Goal: Task Accomplishment & Management: Manage account settings

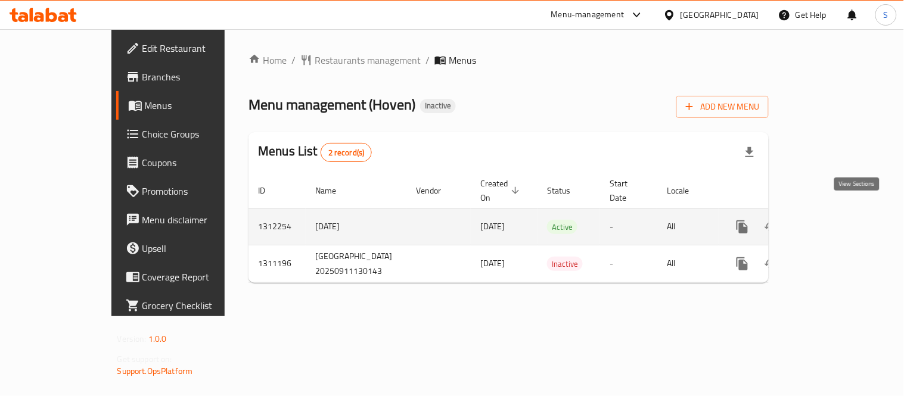
click at [836, 220] on icon "enhanced table" at bounding box center [828, 227] width 14 height 14
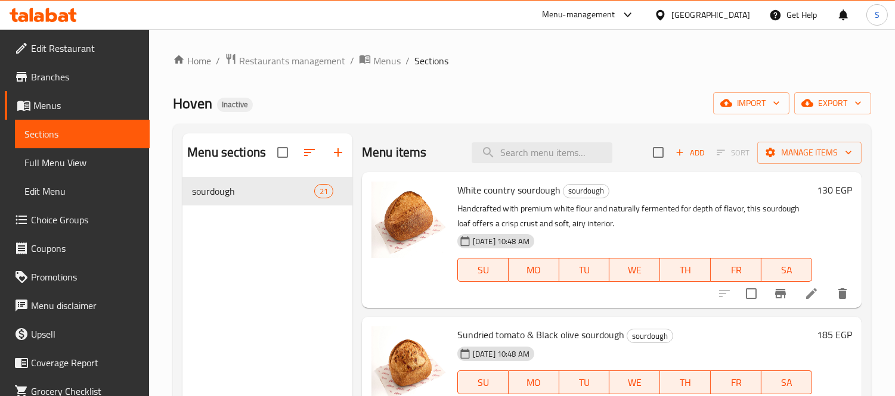
click at [73, 159] on span "Full Menu View" at bounding box center [82, 163] width 116 height 14
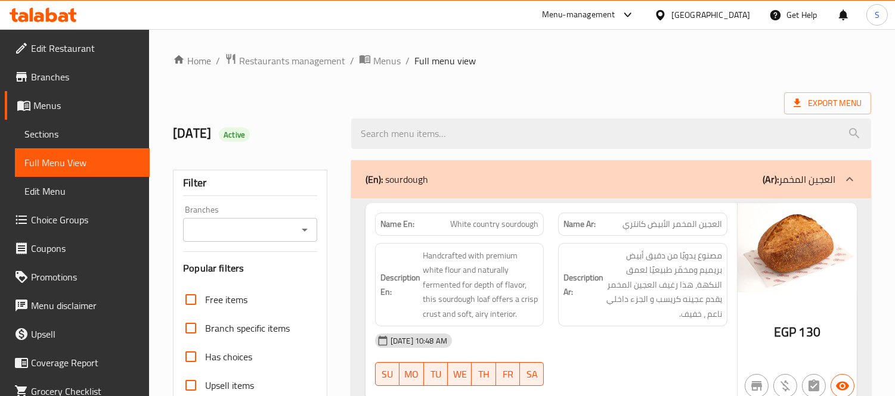
click at [820, 99] on span "Export Menu" at bounding box center [827, 103] width 68 height 15
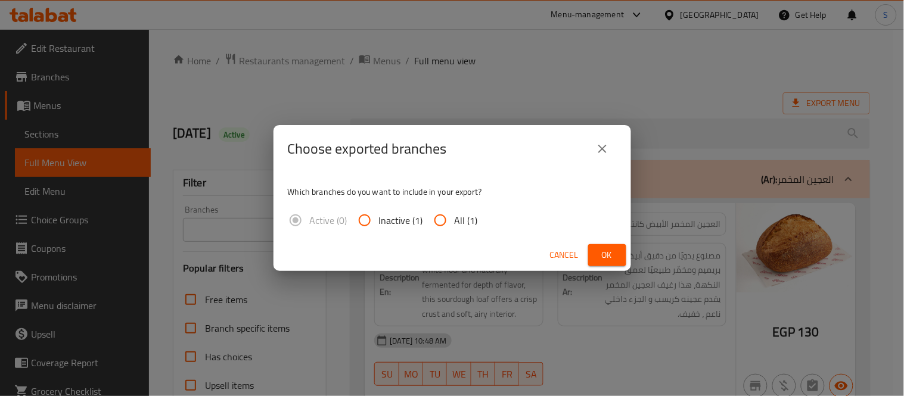
click at [457, 206] on label "All (1)" at bounding box center [452, 220] width 52 height 29
click at [455, 206] on input "All (1)" at bounding box center [440, 220] width 29 height 29
radio input "true"
click at [607, 255] on span "Ok" at bounding box center [607, 255] width 19 height 15
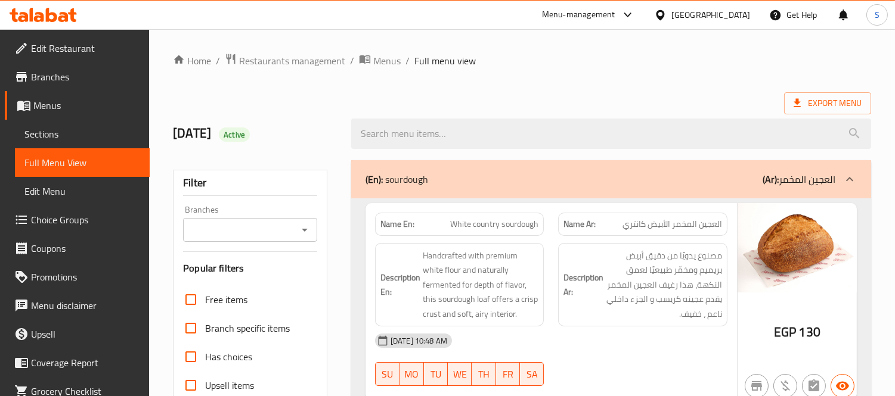
click at [863, 68] on ol "Home / Restaurants management / Menus / Full menu view" at bounding box center [522, 60] width 698 height 15
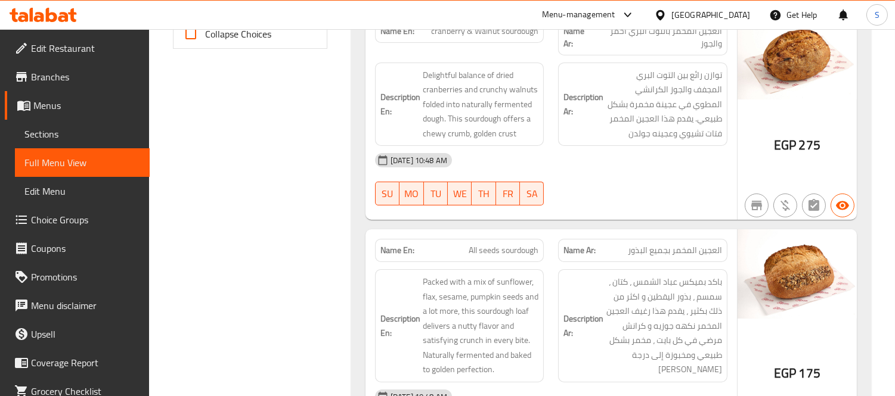
scroll to position [596, 0]
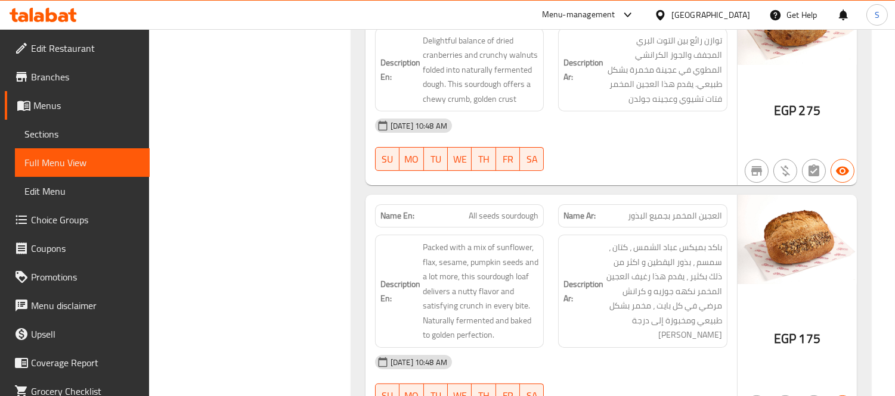
click at [680, 163] on div "16-09-2025 10:48 AM SU MO TU WE TH FR SA" at bounding box center [551, 144] width 367 height 67
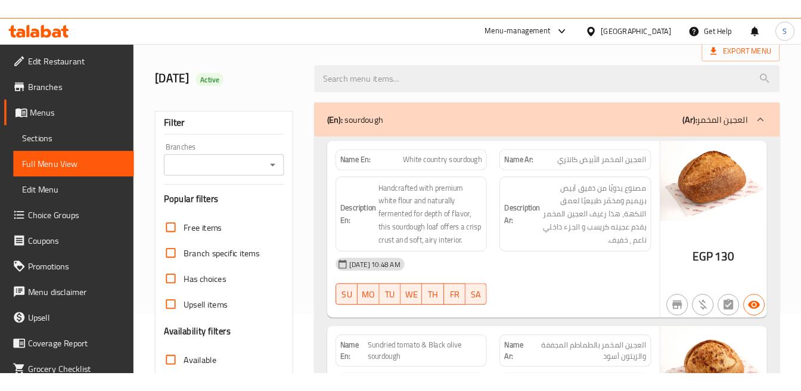
scroll to position [0, 0]
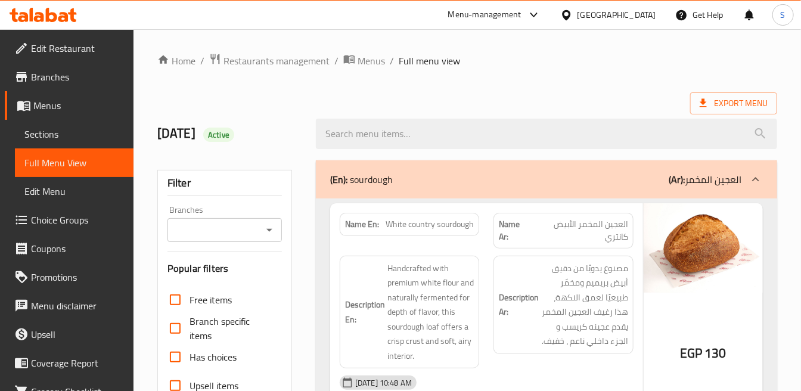
click at [500, 241] on strong "Name Ar:" at bounding box center [515, 230] width 32 height 25
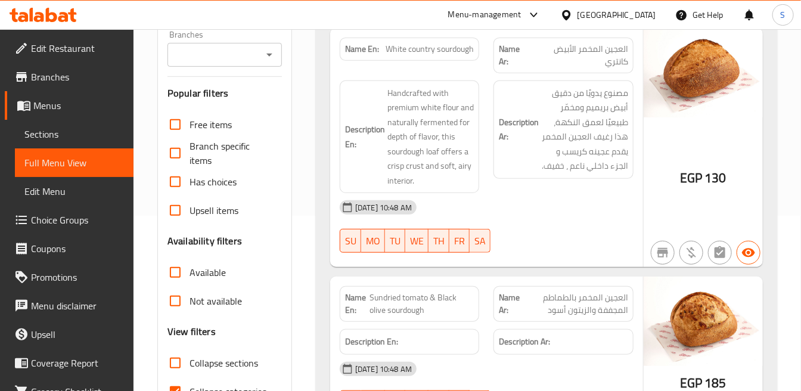
scroll to position [198, 0]
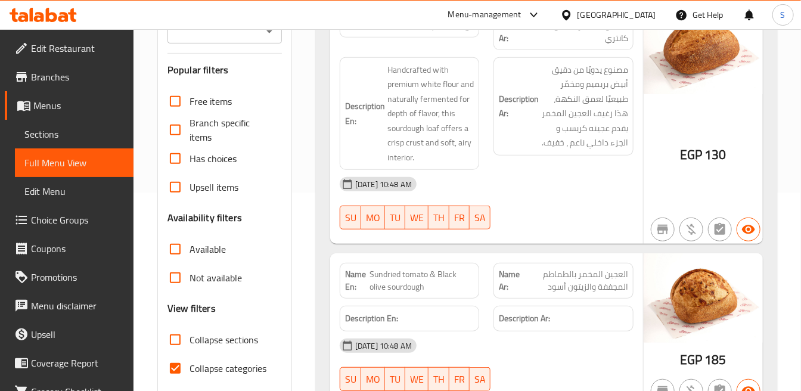
click at [554, 115] on span "مصنوع يدويًا من دقيق أبيض بريميم ومخمّر طبيعيًا لعمق النكهة، هذا رغيف العجين ال…" at bounding box center [584, 107] width 86 height 88
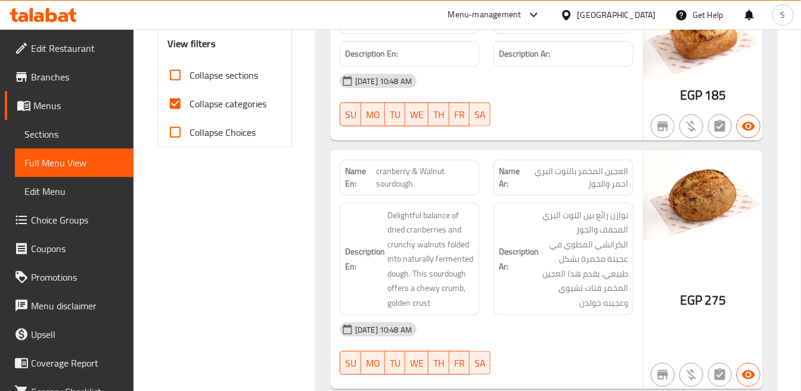
scroll to position [529, 0]
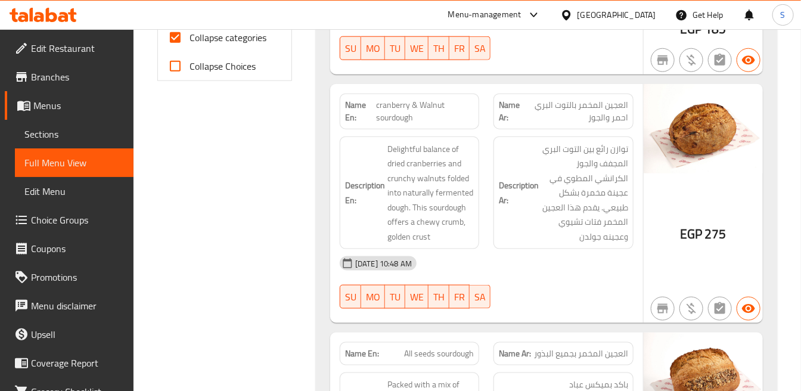
click at [444, 124] on div "Name En: cranberry & Walnut sourdough" at bounding box center [409, 112] width 139 height 36
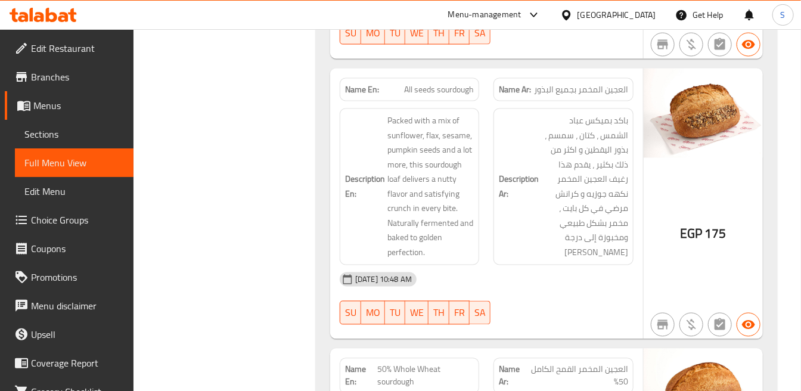
scroll to position [795, 0]
click at [529, 131] on h6 "Description Ar: باكد بميكس عباد الشمس ، كتان ، سمسم ، بذور اليقطين و اكثر من ذل…" at bounding box center [563, 186] width 129 height 146
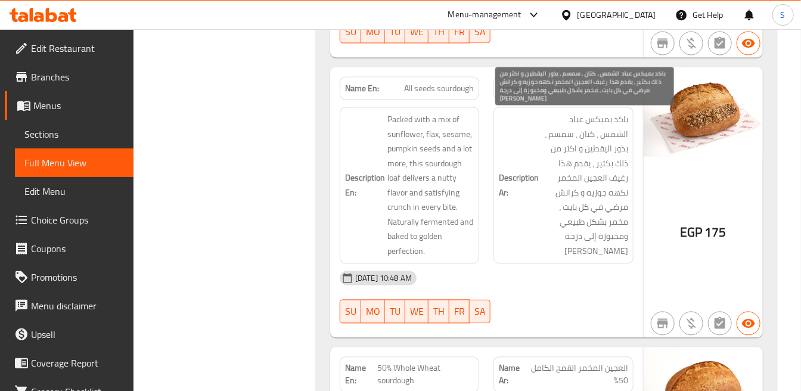
click at [556, 153] on span "باكد بميكس عباد الشمس ، كتان ، سمسم ، بذور اليقطين و اكثر من ذلك بكثير ، يقدم ه…" at bounding box center [584, 186] width 86 height 146
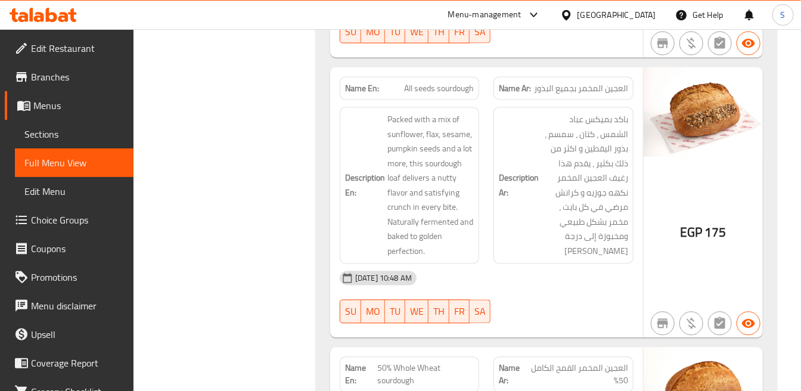
click at [534, 164] on h6 "Description Ar: باكد بميكس عباد الشمس ، كتان ، سمسم ، بذور اليقطين و اكثر من ذل…" at bounding box center [563, 186] width 129 height 146
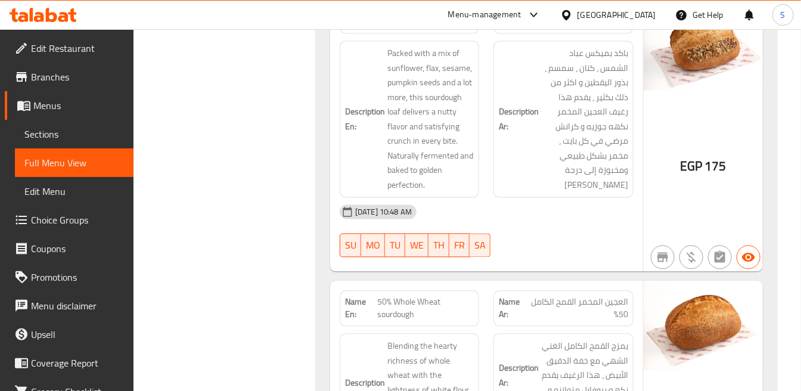
scroll to position [927, 0]
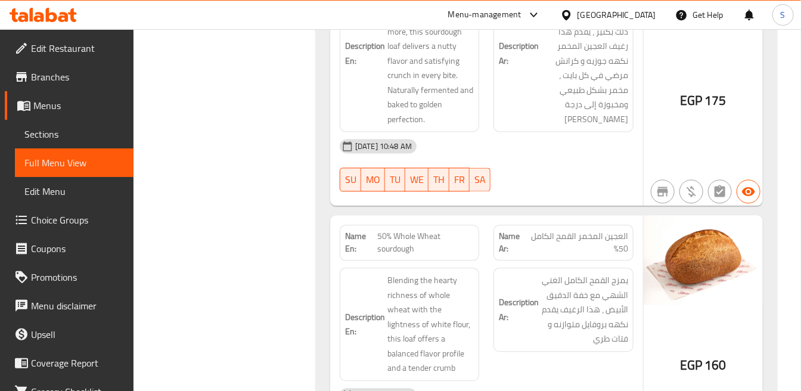
click at [560, 165] on div "16-09-2025 10:48 AM SU MO TU WE TH FR SA" at bounding box center [487, 165] width 308 height 67
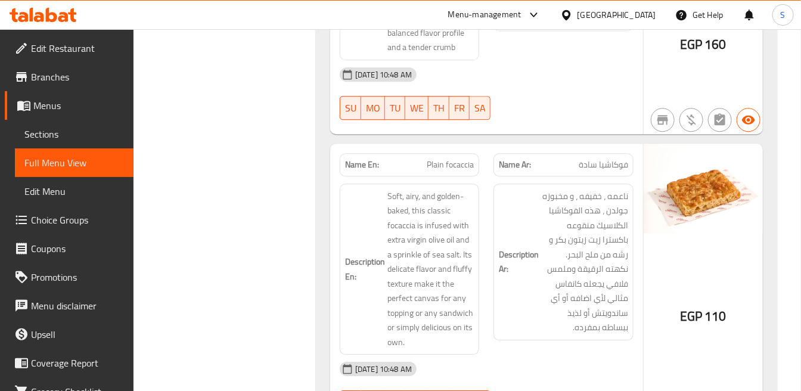
scroll to position [1258, 0]
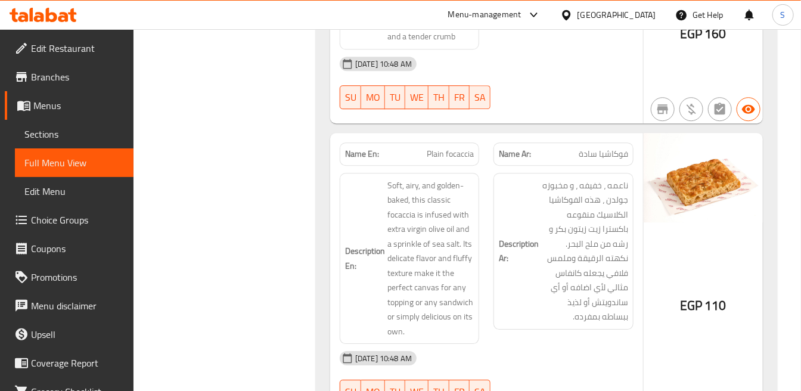
click at [571, 135] on div "Name Ar: فوكاشيا سادة" at bounding box center [563, 154] width 154 height 38
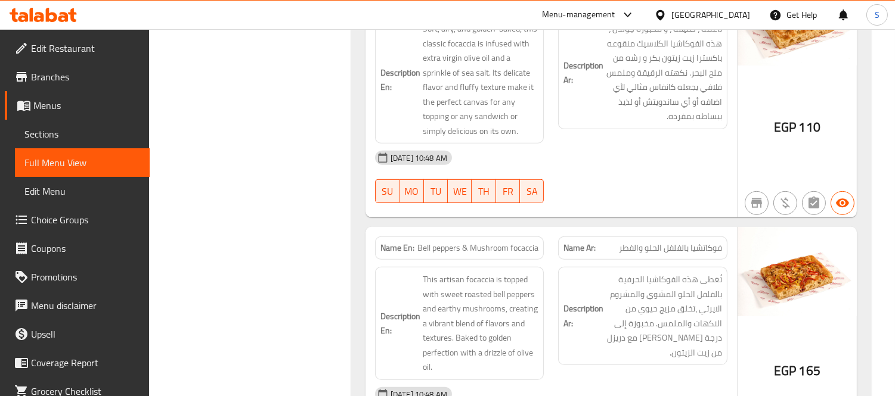
click at [681, 148] on div "16-09-2025 10:48 AM" at bounding box center [551, 158] width 367 height 29
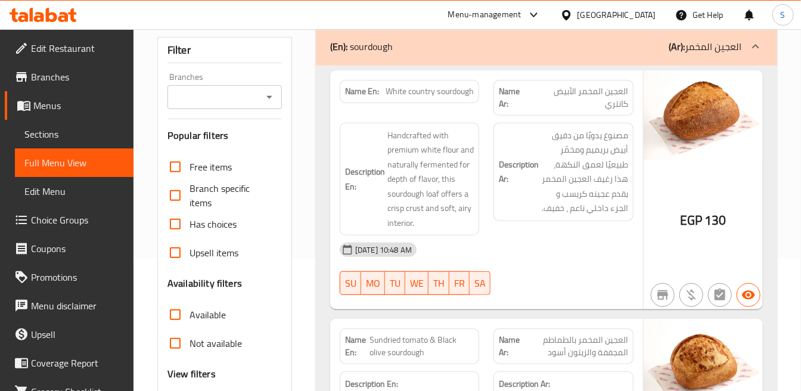
scroll to position [331, 0]
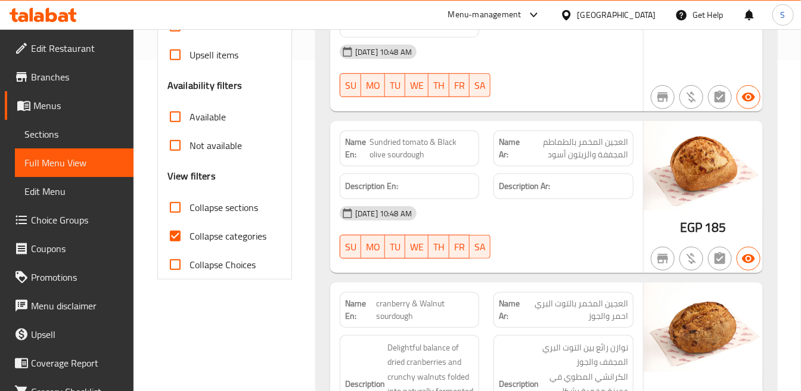
click at [436, 151] on span "Sundried tomato & Black olive sourdough" at bounding box center [422, 148] width 104 height 25
click at [435, 150] on span "Sundried tomato & Black olive sourdough" at bounding box center [422, 148] width 104 height 25
copy span "Sundried tomato & Black olive sourdough"
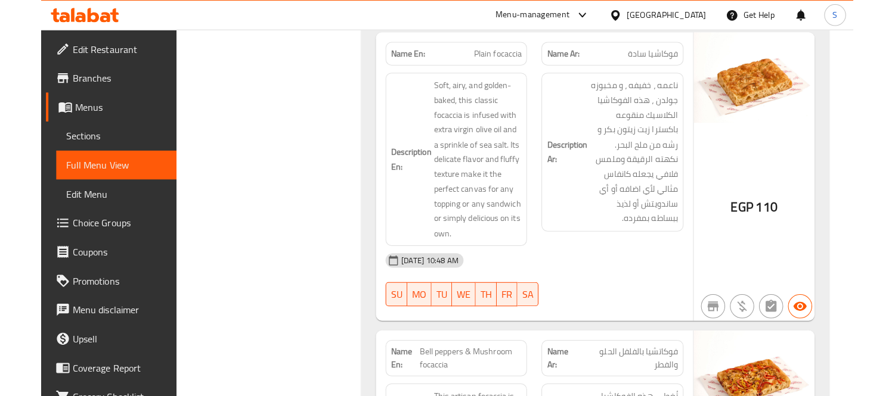
scroll to position [1391, 0]
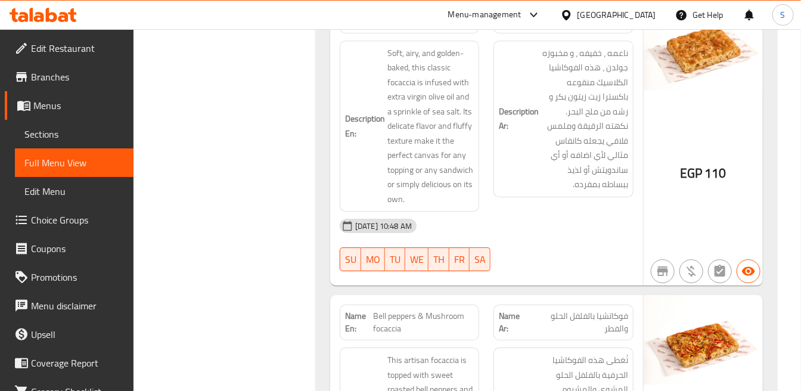
drag, startPoint x: 356, startPoint y: 123, endPoint x: 789, endPoint y: 13, distance: 446.4
click at [358, 123] on strong "Description En:" at bounding box center [365, 125] width 40 height 29
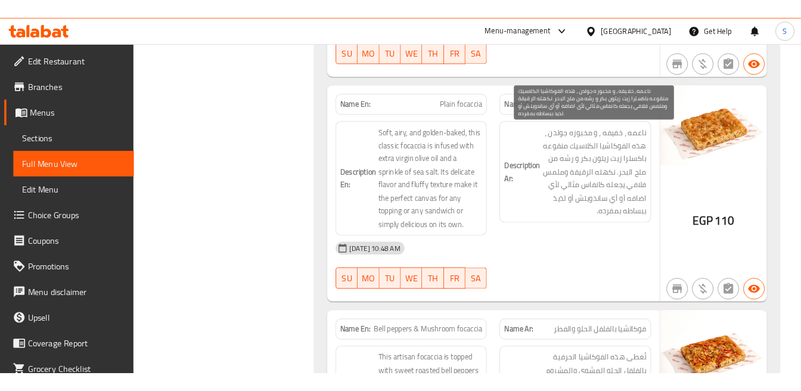
scroll to position [1125, 0]
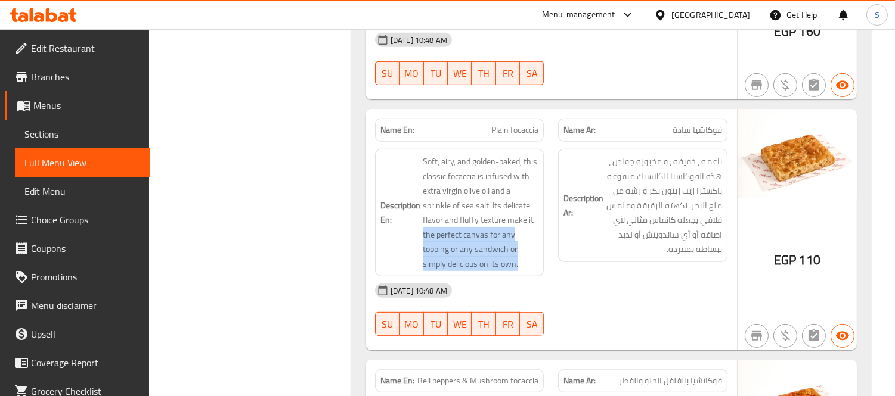
drag, startPoint x: 519, startPoint y: 263, endPoint x: 420, endPoint y: 237, distance: 101.9
click at [420, 237] on h6 "Description En: Soft, airy, and golden-baked, this classic focaccia is infused …" at bounding box center [459, 212] width 159 height 117
copy span "the perfect canvas for any topping or any sandwich or simply delicious on its o…"
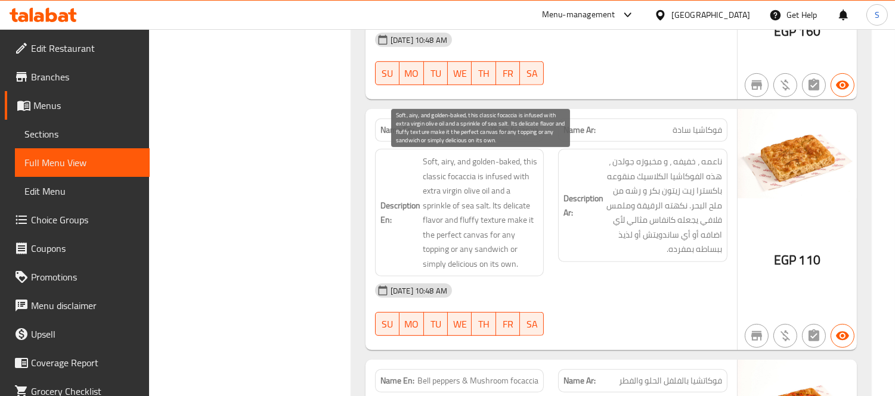
click at [511, 227] on span "Soft, airy, and golden-baked, this classic focaccia is infused with extra virgi…" at bounding box center [481, 212] width 116 height 117
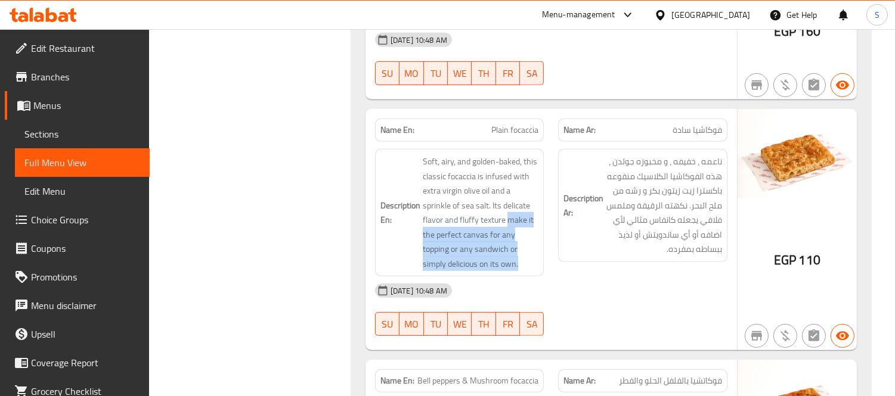
drag, startPoint x: 505, startPoint y: 218, endPoint x: 389, endPoint y: 140, distance: 140.2
click at [541, 274] on div "Description En: Soft, airy, and golden-baked, this classic focaccia is infused …" at bounding box center [459, 213] width 169 height 128
copy span "make it the perfect canvas for any topping or any sandwich or simply delicious …"
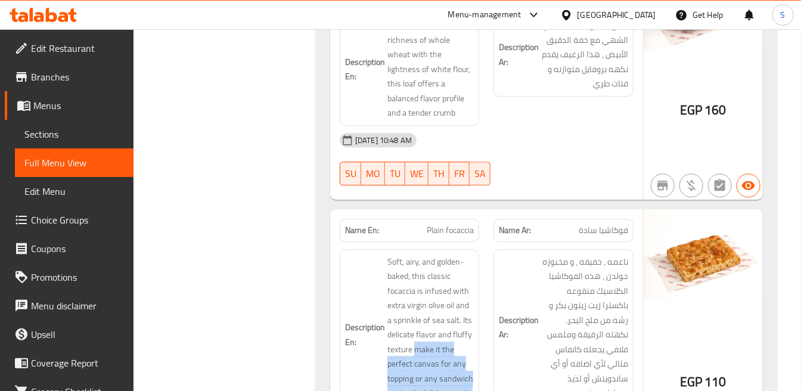
scroll to position [1258, 0]
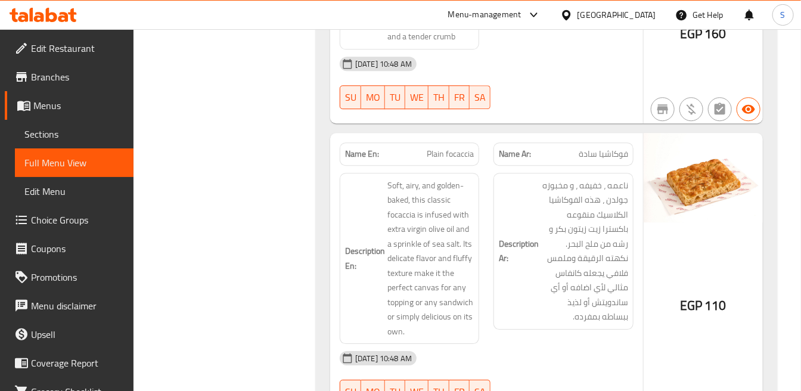
click at [475, 159] on div "Name En: Plain focaccia" at bounding box center [409, 153] width 139 height 23
drag, startPoint x: 475, startPoint y: 159, endPoint x: 457, endPoint y: 153, distance: 18.8
click at [474, 159] on div "Name En: Plain focaccia" at bounding box center [409, 153] width 139 height 23
click at [455, 152] on span "Plain focaccia" at bounding box center [450, 154] width 47 height 13
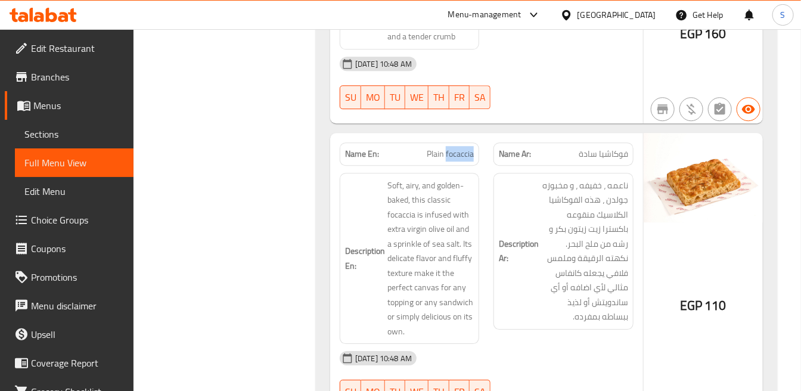
click at [455, 152] on span "Plain focaccia" at bounding box center [450, 154] width 47 height 13
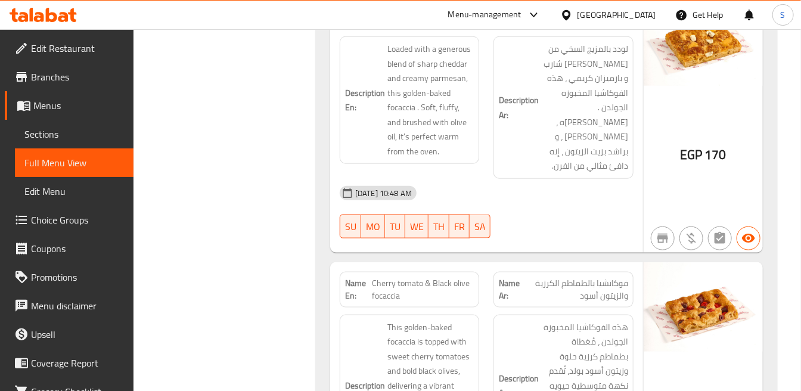
scroll to position [2251, 0]
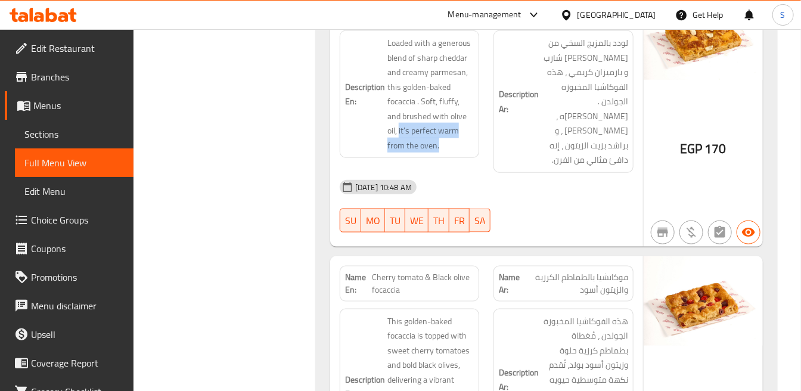
drag, startPoint x: 420, startPoint y: 145, endPoint x: 367, endPoint y: 130, distance: 55.8
click at [367, 130] on h6 "Description En: Loaded with a generous blend of sharp cheddar and creamy parmes…" at bounding box center [409, 94] width 129 height 117
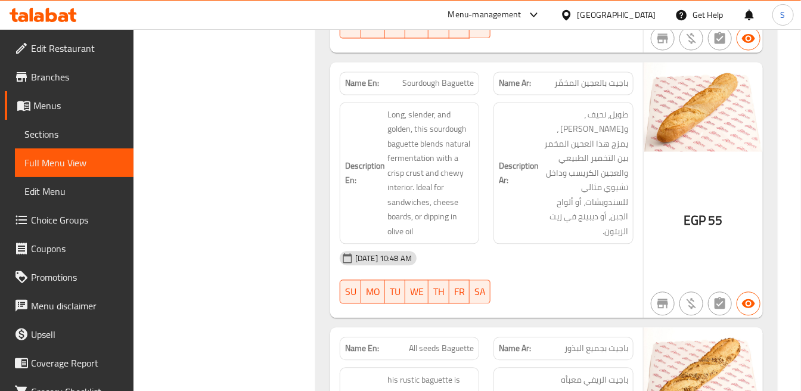
scroll to position [2715, 0]
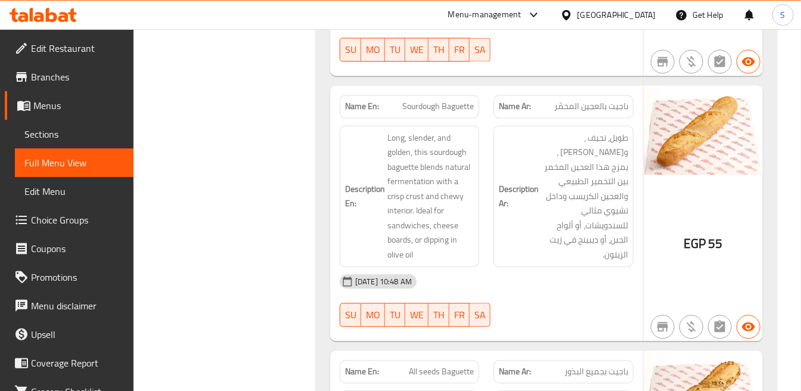
drag, startPoint x: 367, startPoint y: 140, endPoint x: 388, endPoint y: 126, distance: 25.5
click at [367, 140] on h6 "Description En: Long, slender, and golden, this sourdough baguette blends natur…" at bounding box center [409, 197] width 129 height 132
click at [444, 100] on span "Sourdough Baguette" at bounding box center [438, 106] width 72 height 13
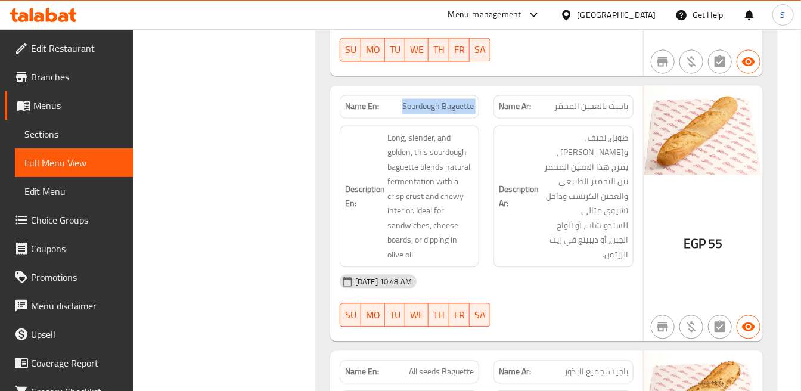
copy span "Sourdough Baguette"
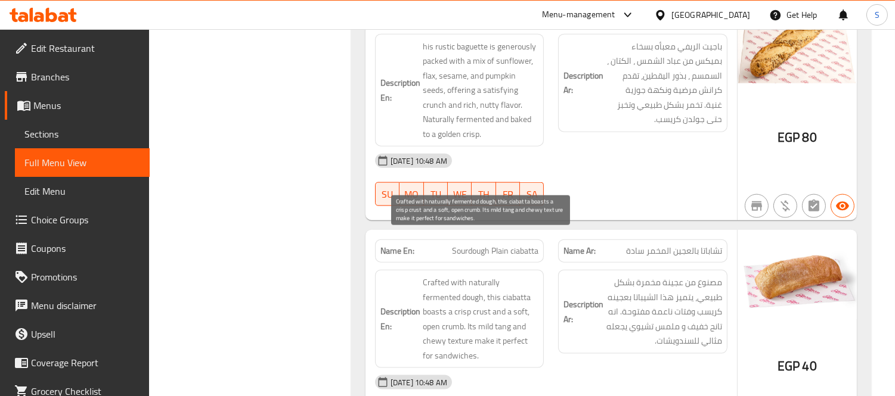
click at [488, 302] on span "Crafted with naturally fermented dough, this ciabatta boasts a crisp crust and …" at bounding box center [481, 319] width 116 height 88
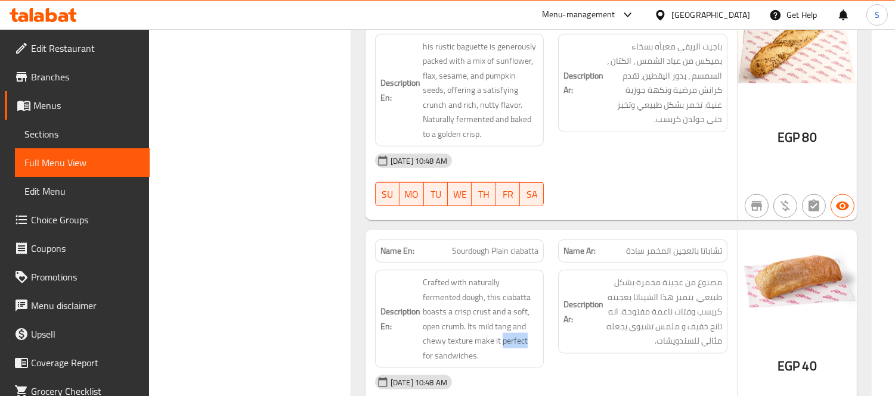
copy span "perfect"
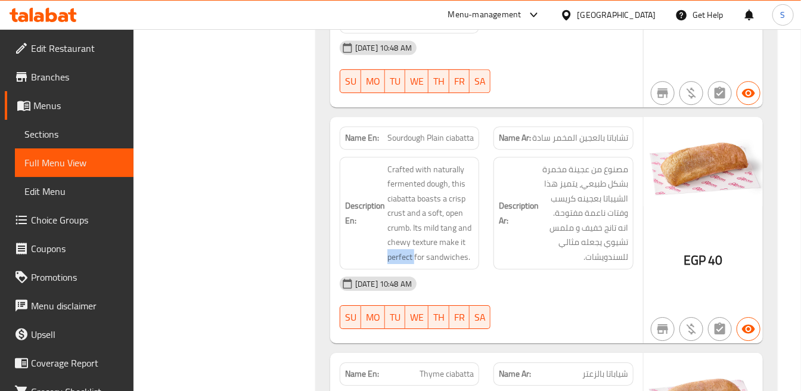
scroll to position [3245, 0]
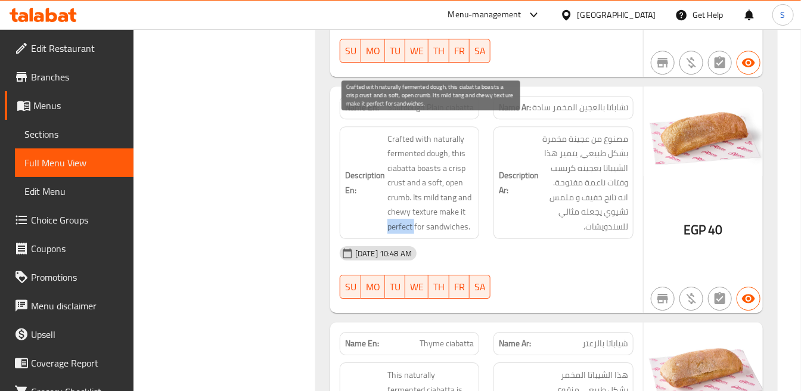
copy span "perfect"
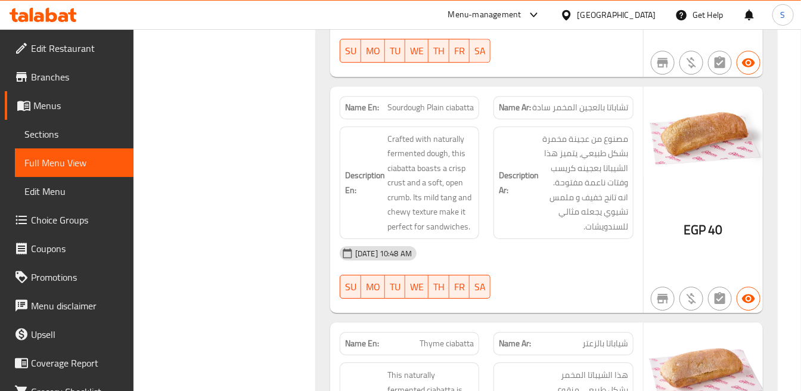
drag, startPoint x: 482, startPoint y: 126, endPoint x: 499, endPoint y: 134, distance: 18.7
click at [483, 126] on div "Description En: Crafted with naturally fermented dough, this ciabatta boasts a …" at bounding box center [410, 183] width 154 height 128
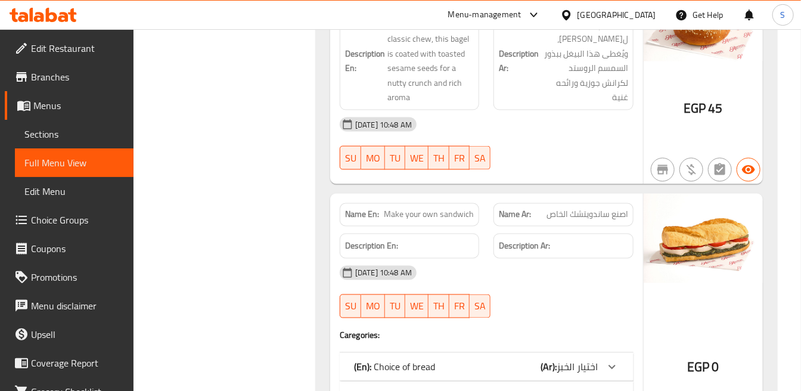
scroll to position [4371, 0]
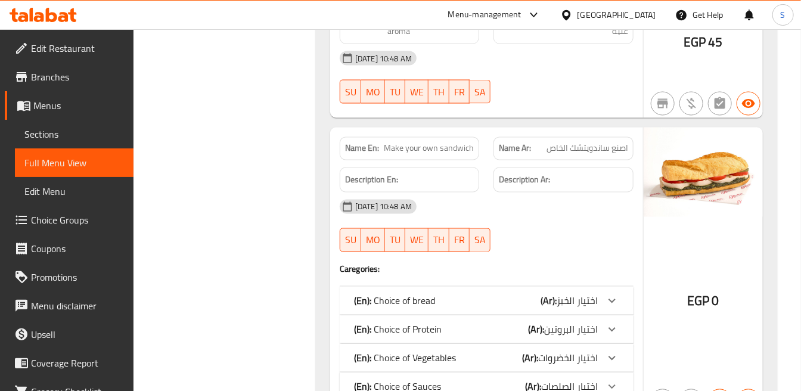
click at [572, 137] on div "Name Ar: اصنع ساندويتشك الخاص" at bounding box center [563, 148] width 139 height 23
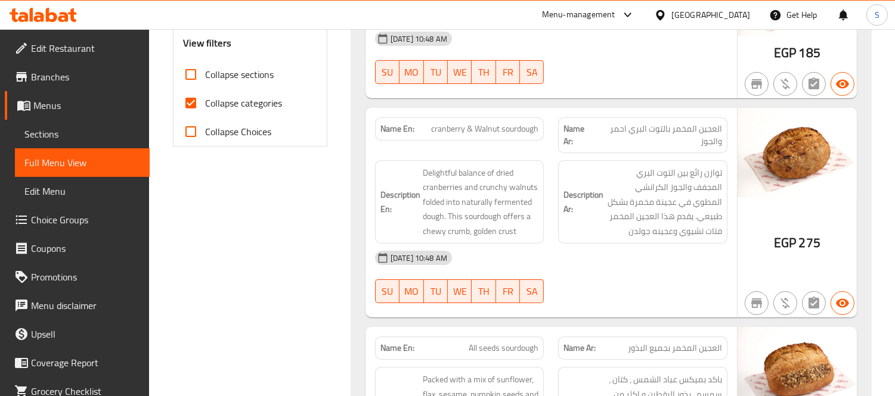
scroll to position [468, 0]
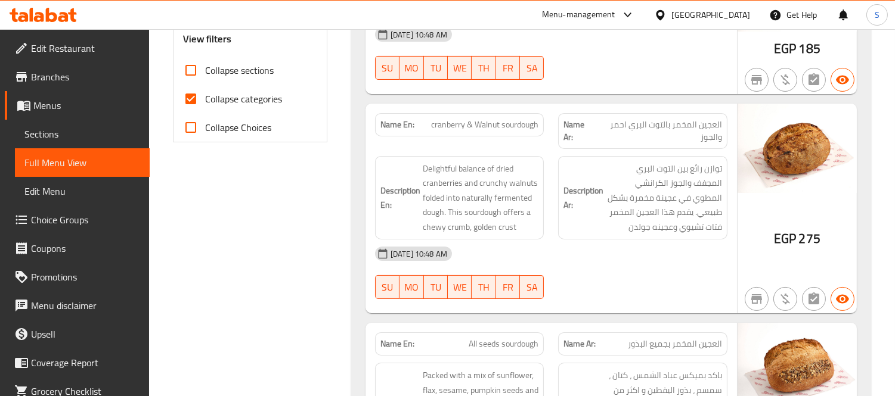
click at [277, 92] on span "Collapse categories" at bounding box center [243, 99] width 77 height 14
click at [205, 92] on input "Collapse categories" at bounding box center [190, 99] width 29 height 29
checkbox input "false"
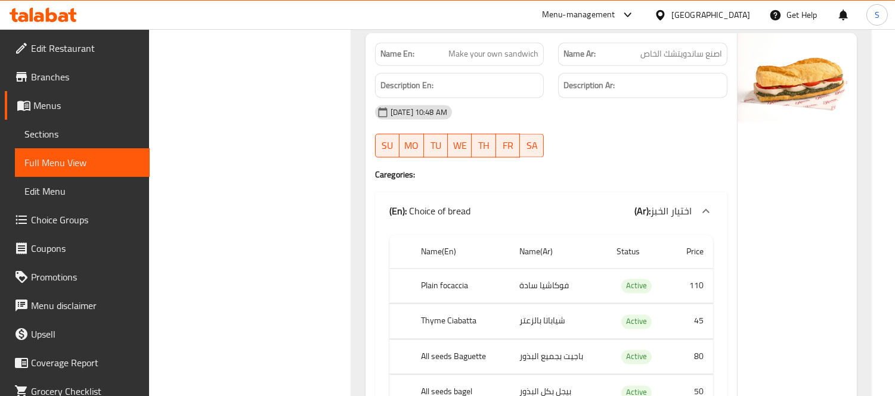
scroll to position [3778, 0]
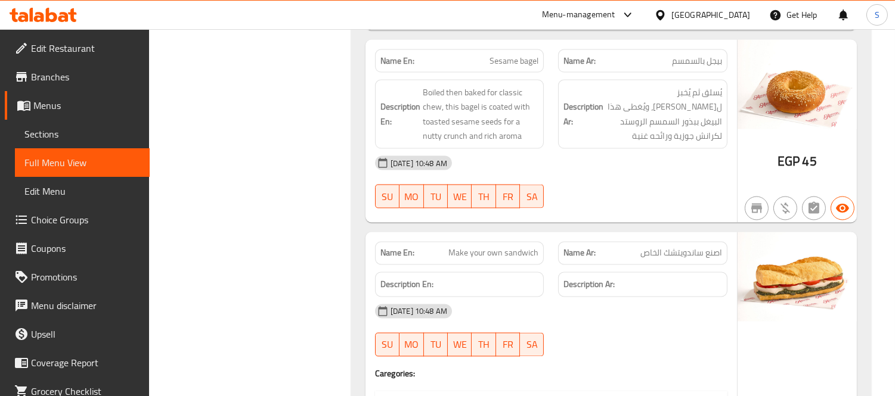
click at [522, 247] on span "Make your own sandwich" at bounding box center [493, 253] width 90 height 13
copy span "Make your own sandwich"
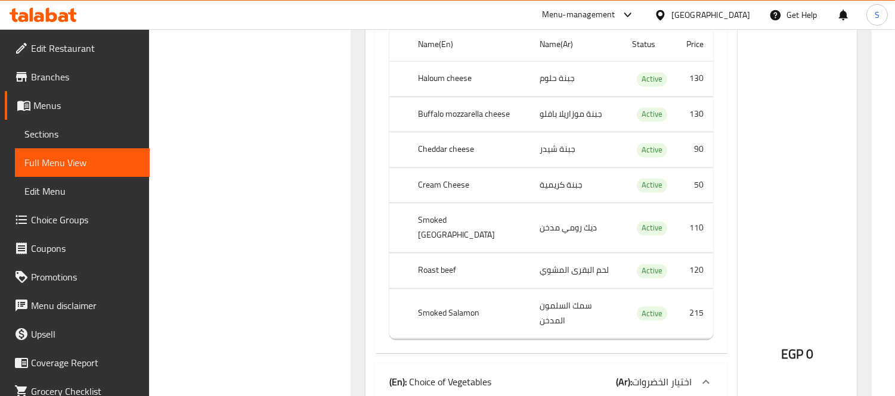
click at [428, 253] on th "Roast beef" at bounding box center [469, 270] width 122 height 35
copy th "Roast beef"
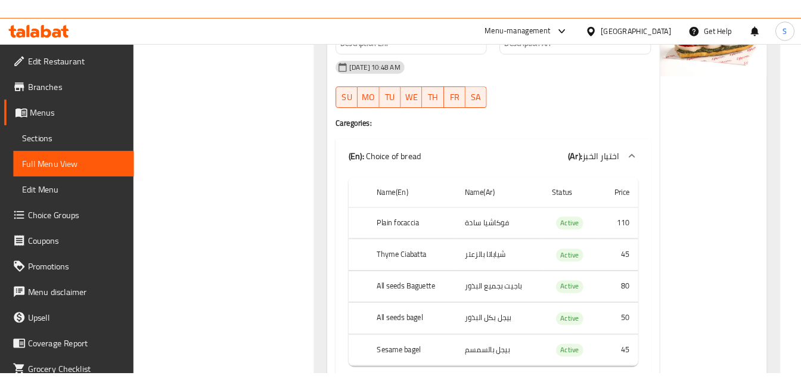
scroll to position [4066, 0]
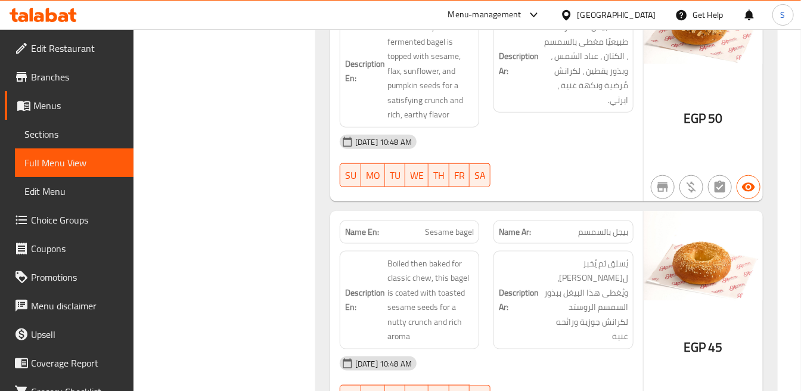
click at [540, 128] on div "16-09-2025 10:48 AM" at bounding box center [487, 142] width 308 height 29
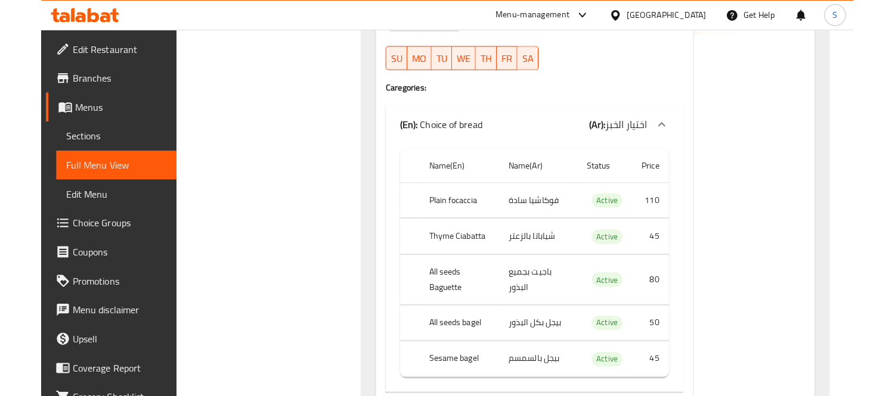
scroll to position [4561, 0]
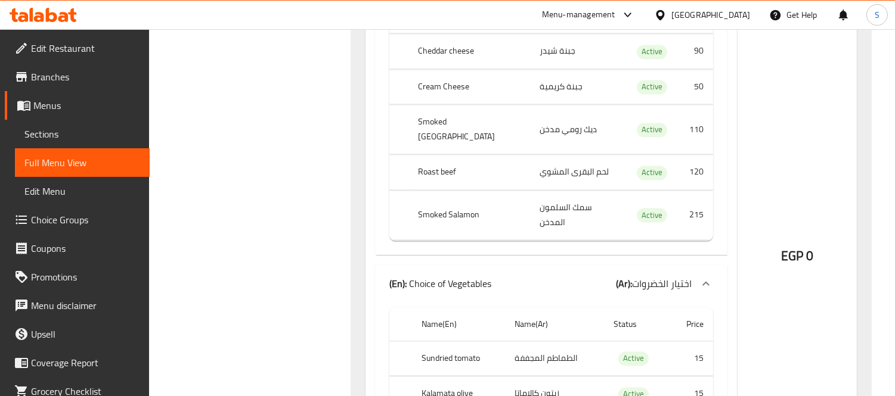
click at [66, 138] on span "Sections" at bounding box center [82, 134] width 116 height 14
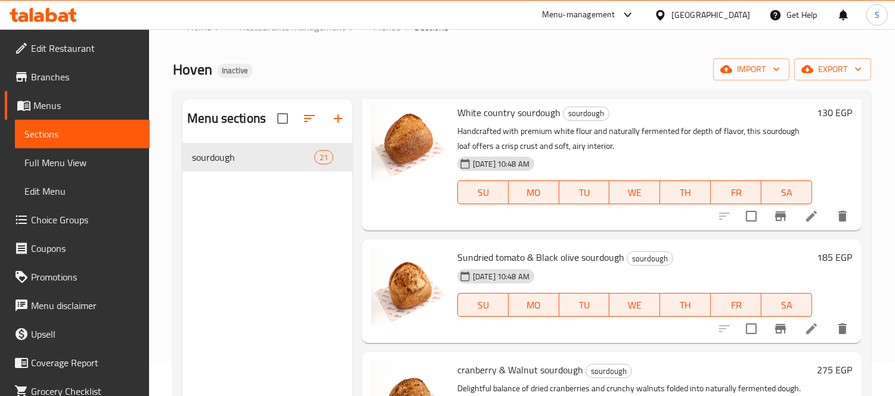
scroll to position [66, 0]
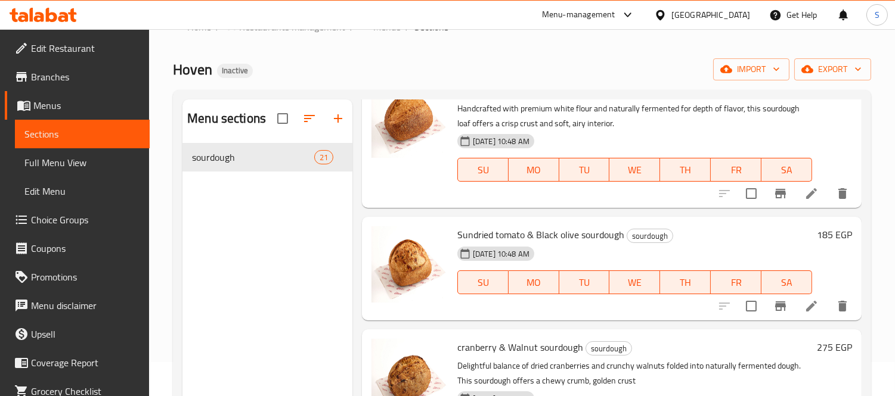
click at [251, 234] on div "Menu sections sourdough 21" at bounding box center [267, 298] width 170 height 396
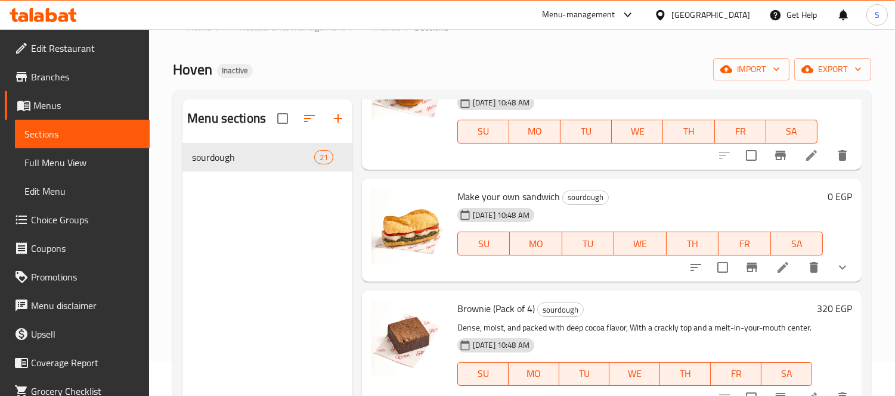
scroll to position [2483, 0]
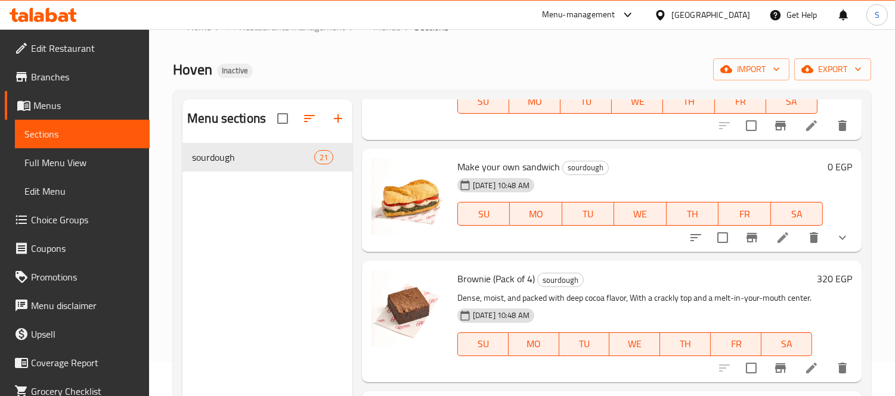
click at [777, 239] on icon at bounding box center [782, 237] width 11 height 11
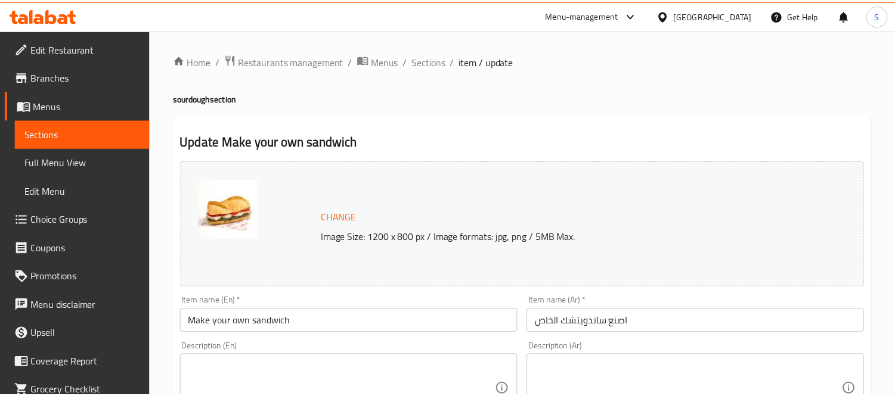
scroll to position [596, 0]
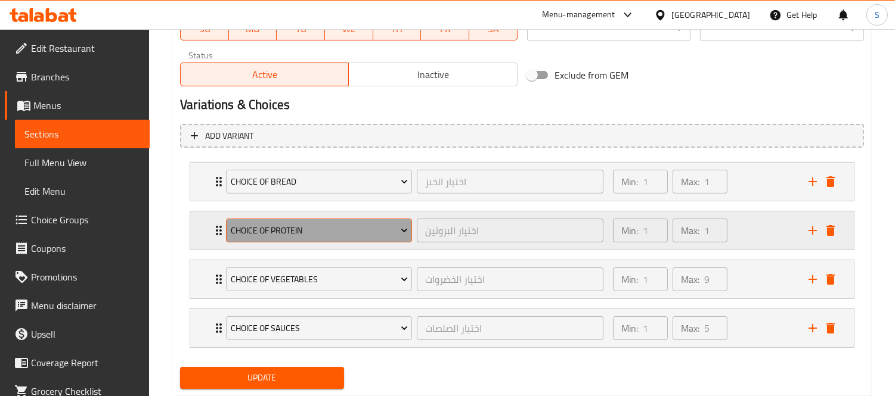
click at [331, 235] on span "Choice of Protein" at bounding box center [319, 231] width 177 height 15
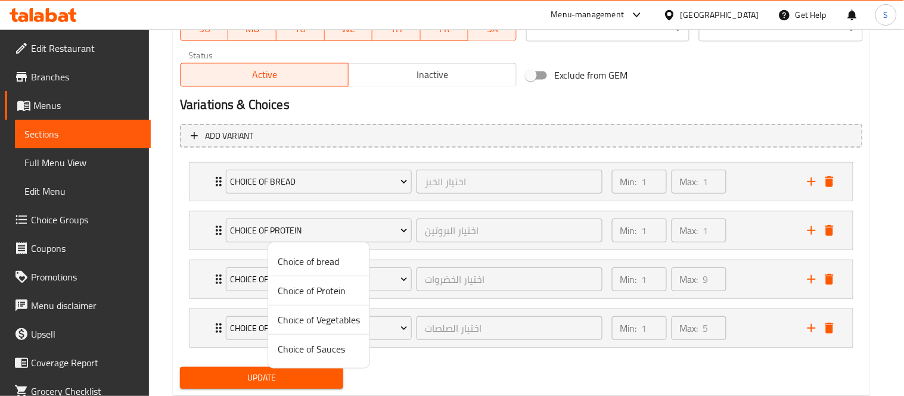
click at [484, 234] on div at bounding box center [452, 198] width 904 height 396
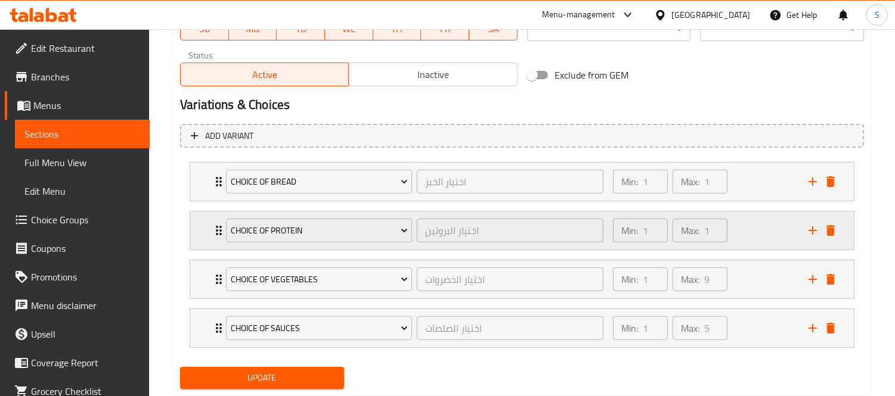
click at [771, 238] on div "Min: 1 ​ Max: 1 ​" at bounding box center [704, 231] width 196 height 38
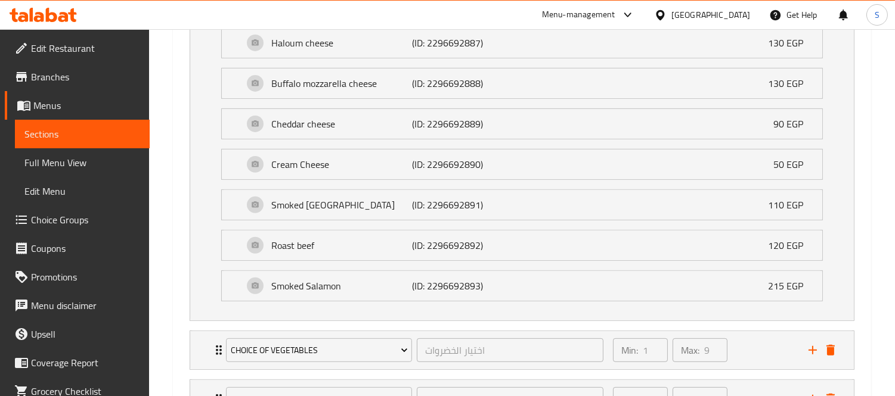
scroll to position [861, 0]
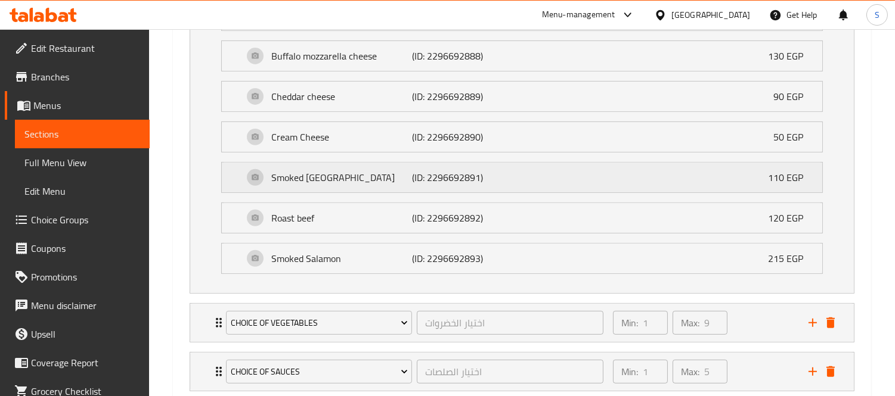
click at [483, 182] on p "(ID: 2296692891)" at bounding box center [459, 177] width 94 height 14
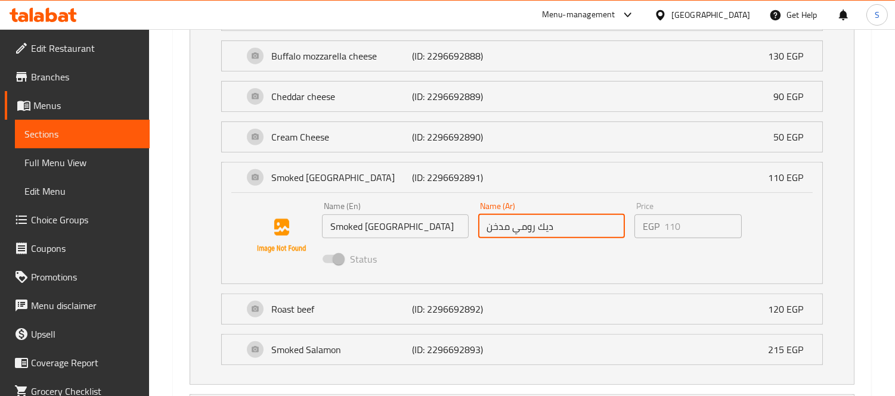
drag, startPoint x: 540, startPoint y: 228, endPoint x: 472, endPoint y: 224, distance: 68.7
click at [472, 224] on div "Name (En) Smoked Turkey Name (En) Name (Ar) ديك رومي مدخن Name (Ar) Price EGP 1…" at bounding box center [551, 236] width 469 height 78
click at [868, 242] on div "Add variant Choice of bread اختيار الخبز ​ Min: 1 ​ Max: 1 ​ Plain focaccia (ID…" at bounding box center [521, 176] width 693 height 643
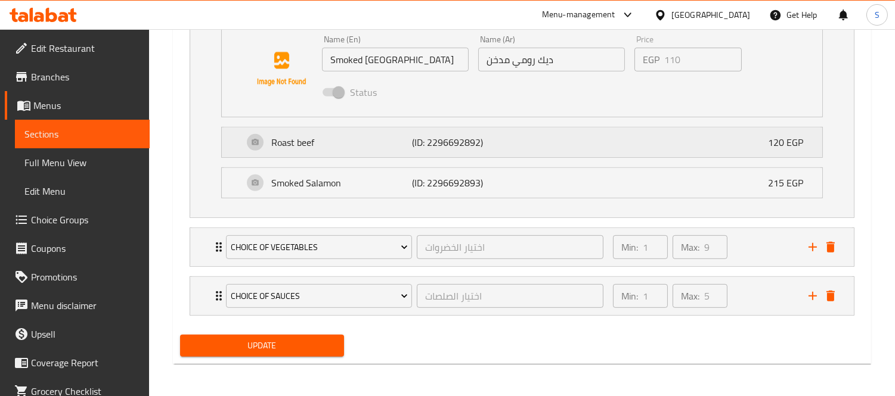
scroll to position [1028, 0]
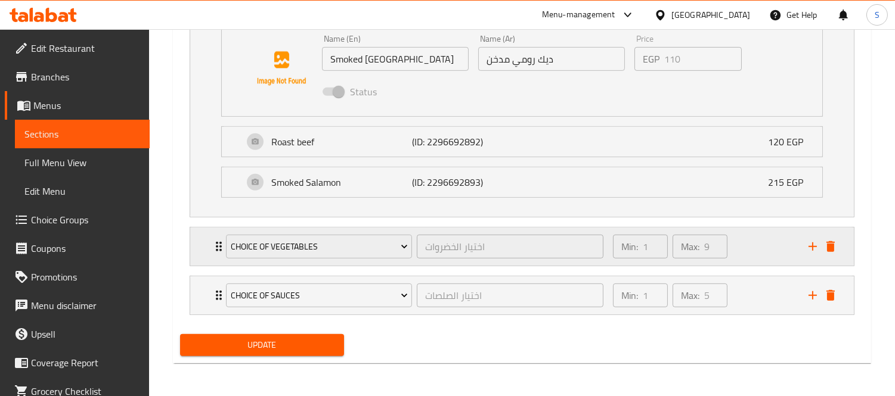
click at [773, 250] on div "Min: 1 ​ Max: 9 ​" at bounding box center [704, 247] width 196 height 38
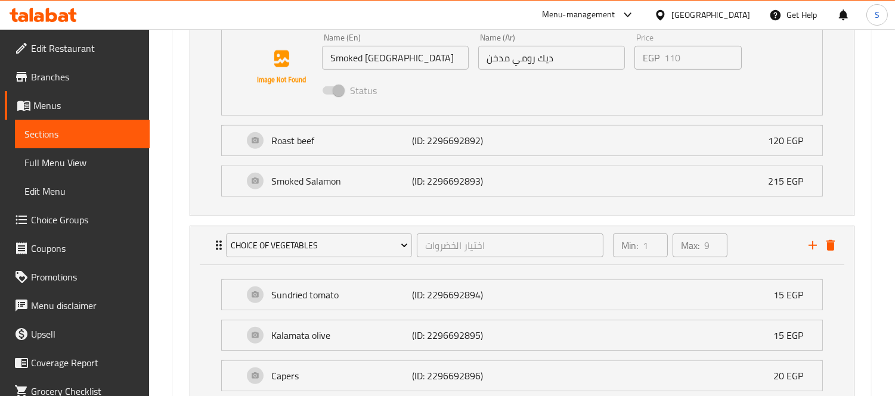
scroll to position [1227, 0]
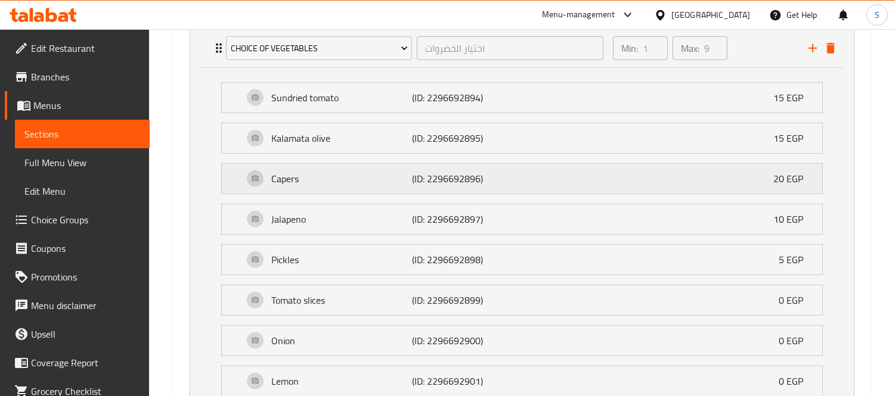
click at [496, 175] on p "(ID: 2296692896)" at bounding box center [459, 179] width 94 height 14
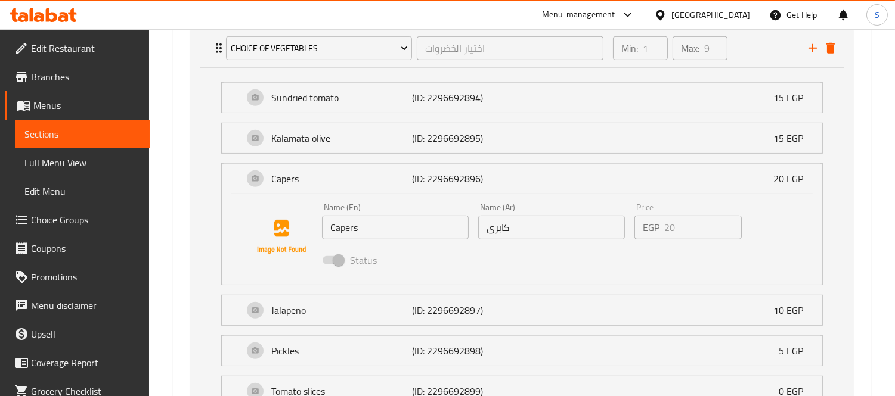
click at [491, 231] on input "كابرى" at bounding box center [551, 228] width 147 height 24
click at [55, 233] on link "Choice Groups" at bounding box center [77, 220] width 145 height 29
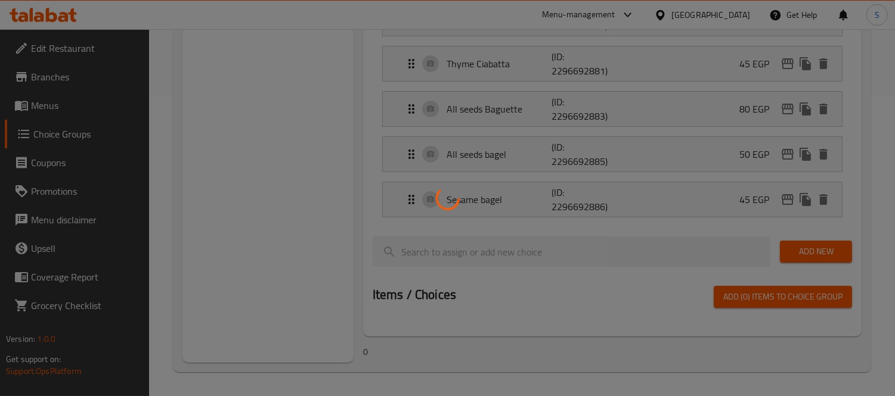
scroll to position [169, 0]
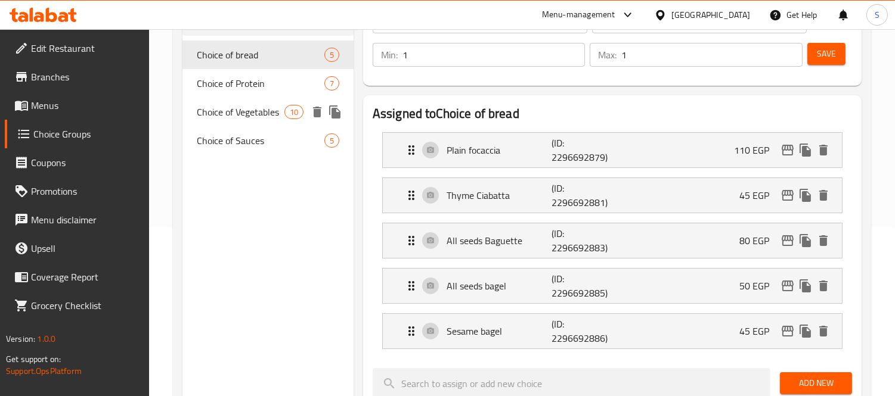
click at [209, 110] on span "Choice of Vegetables" at bounding box center [240, 112] width 87 height 14
type input "Choice of Vegetables"
type input "اختيار الخضروات"
type input "9"
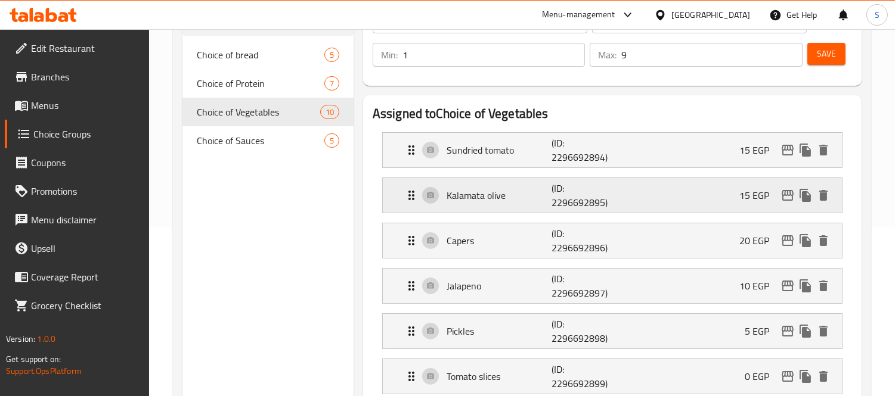
scroll to position [367, 0]
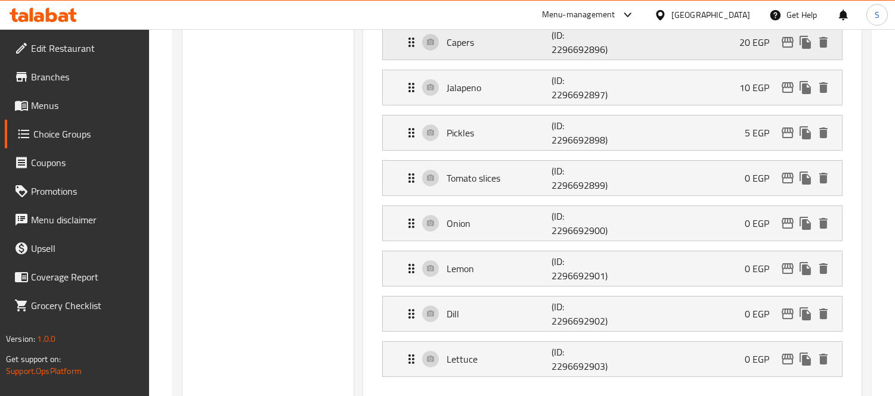
click at [611, 43] on p "(ID: 2296692896)" at bounding box center [586, 42] width 70 height 29
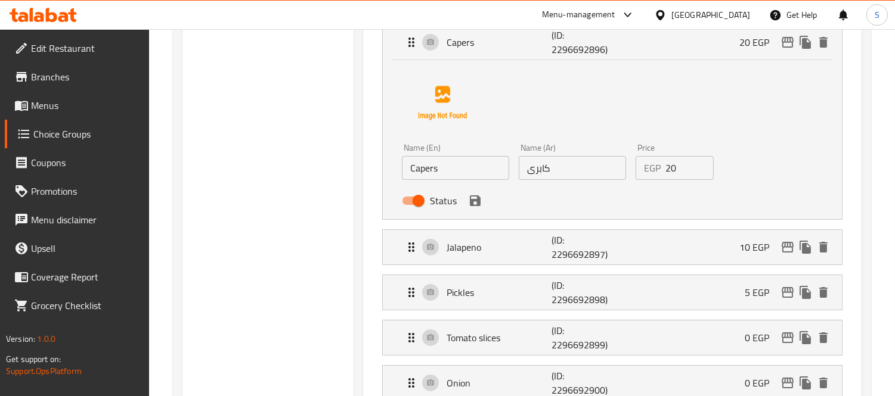
click at [556, 173] on input "كابرى" at bounding box center [572, 168] width 107 height 24
paste input "يبر"
click at [474, 204] on icon "save" at bounding box center [475, 201] width 14 height 14
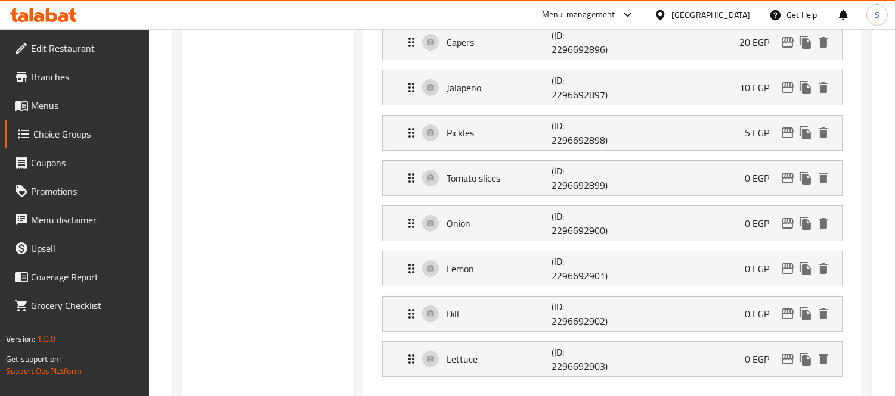
type input "كيبر"
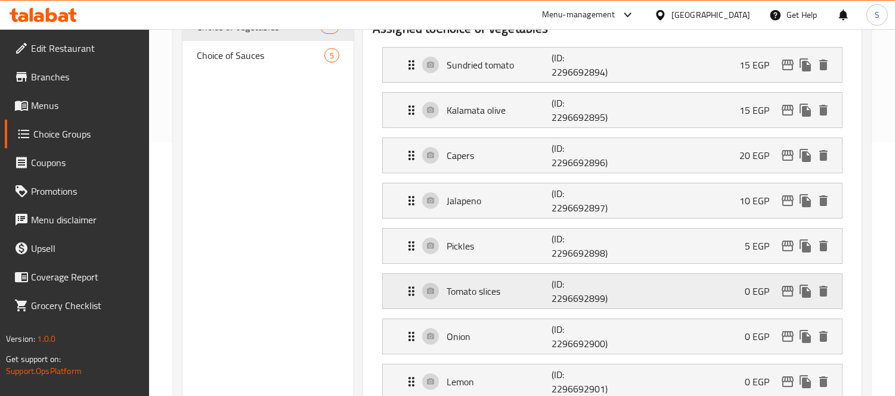
scroll to position [265, 0]
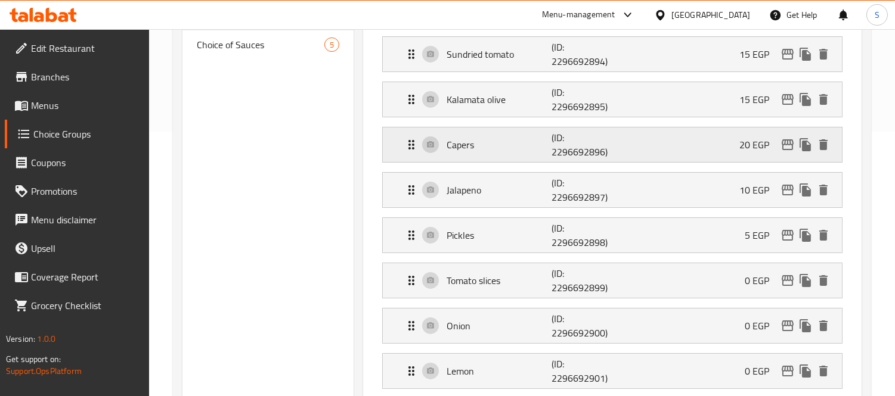
click at [581, 146] on p "(ID: 2296692896)" at bounding box center [586, 145] width 70 height 29
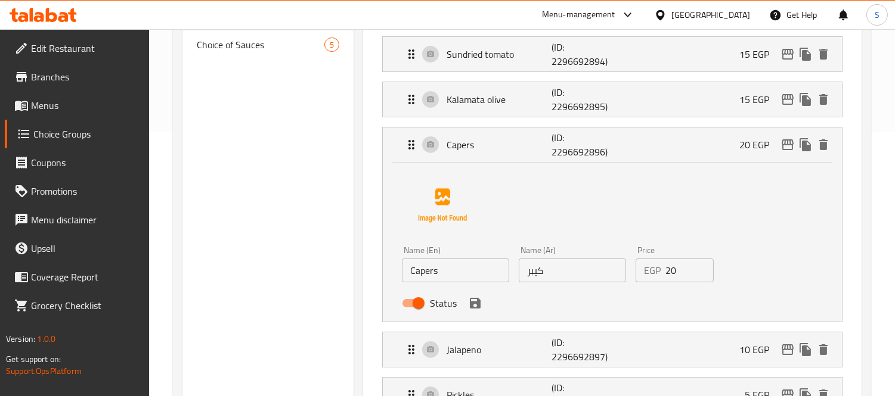
click at [483, 311] on div "Status" at bounding box center [572, 303] width 350 height 32
click at [477, 308] on icon "save" at bounding box center [475, 303] width 11 height 11
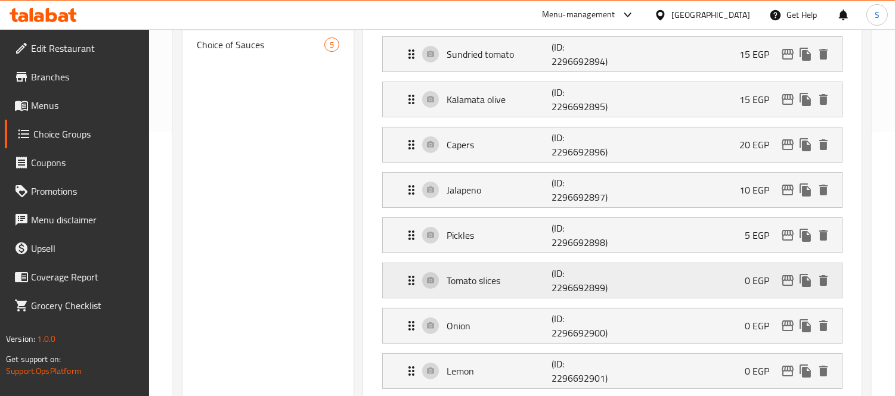
scroll to position [0, 0]
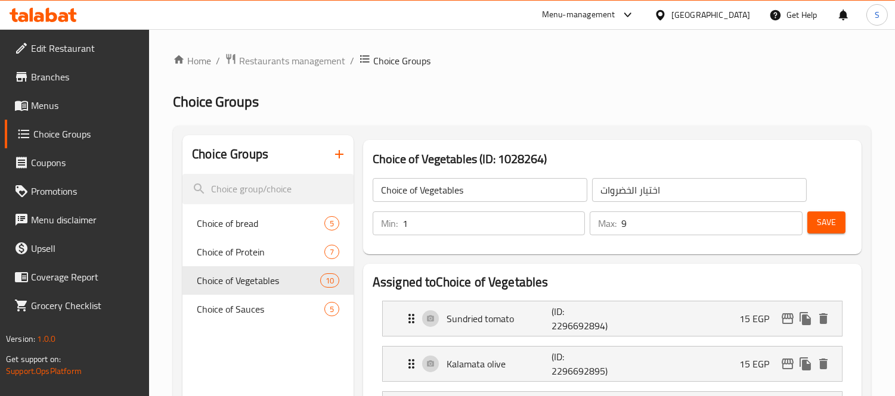
click at [823, 213] on button "Save" at bounding box center [826, 223] width 38 height 22
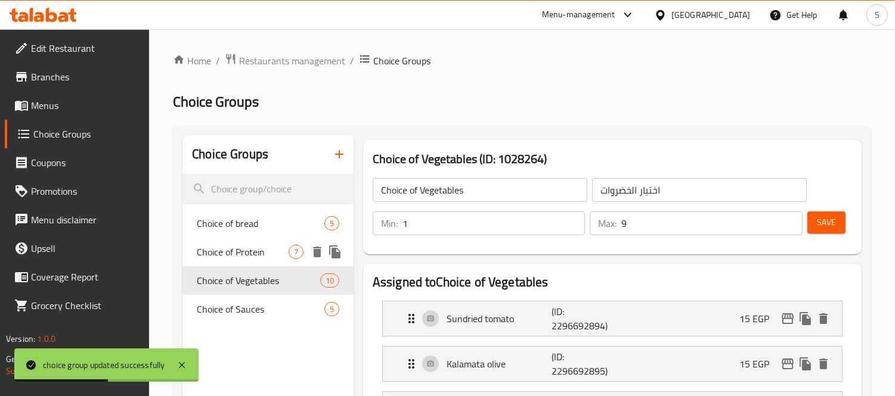
click at [239, 250] on span "Choice of Protein" at bounding box center [243, 252] width 92 height 14
type input "Choice of Protein"
type input "اختيار البروتين"
type input "1"
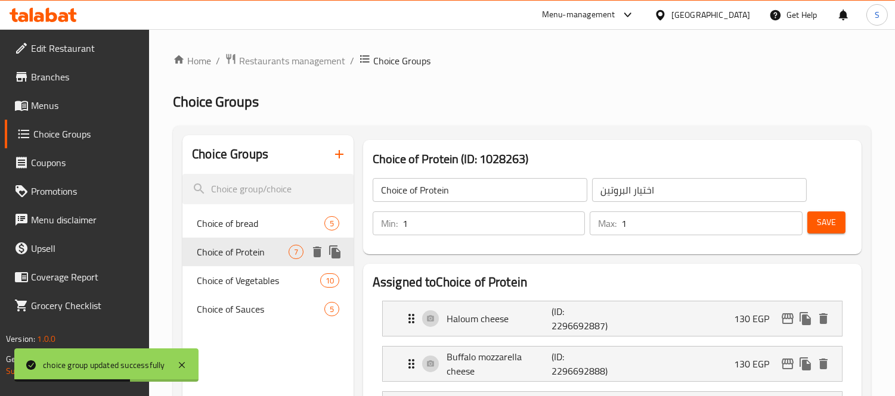
scroll to position [348, 0]
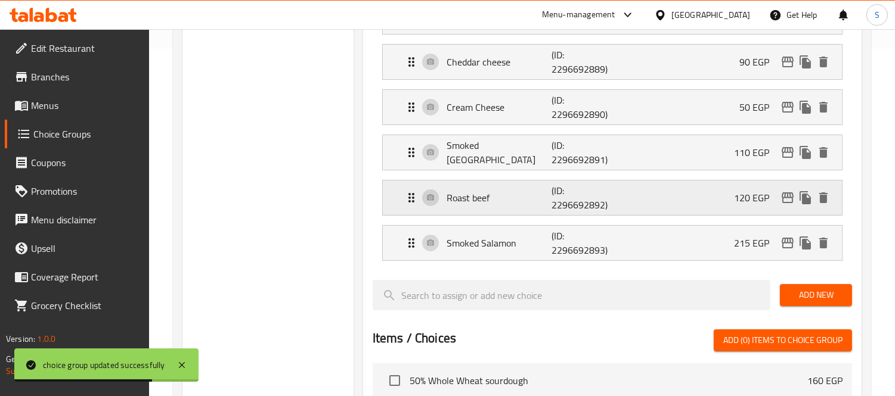
click at [573, 197] on p "(ID: 2296692892)" at bounding box center [586, 198] width 70 height 29
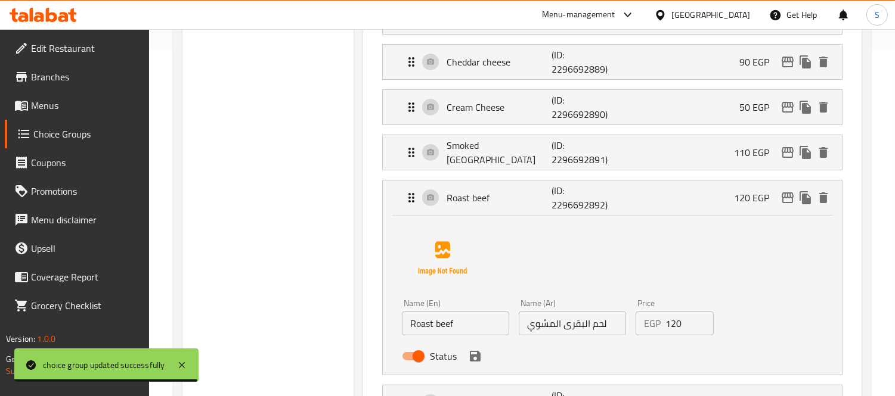
click at [573, 326] on input "لحم البقرى المشوي" at bounding box center [572, 324] width 107 height 24
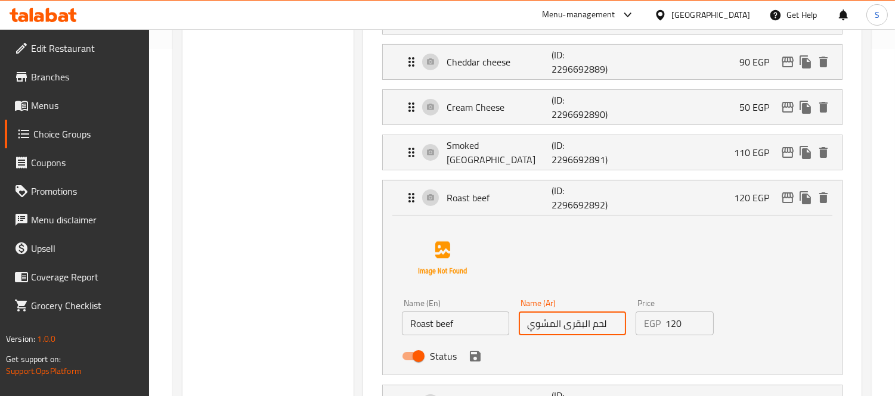
click at [573, 326] on input "لحم البقرى المشوي" at bounding box center [572, 324] width 107 height 24
paste input "روست بيف"
click at [473, 354] on icon "save" at bounding box center [475, 356] width 14 height 14
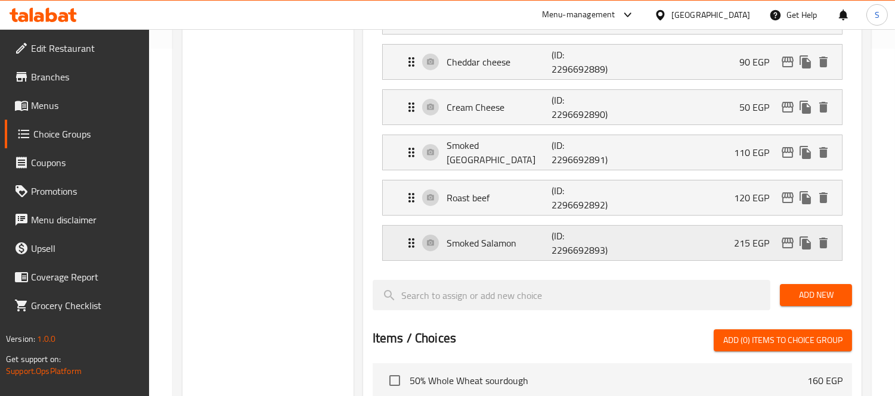
type input "روست بيف"
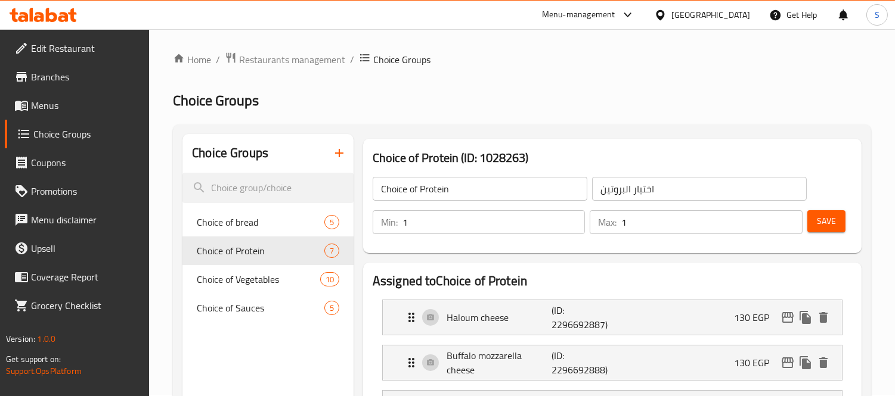
scroll to position [0, 0]
click at [829, 222] on span "Save" at bounding box center [826, 222] width 19 height 15
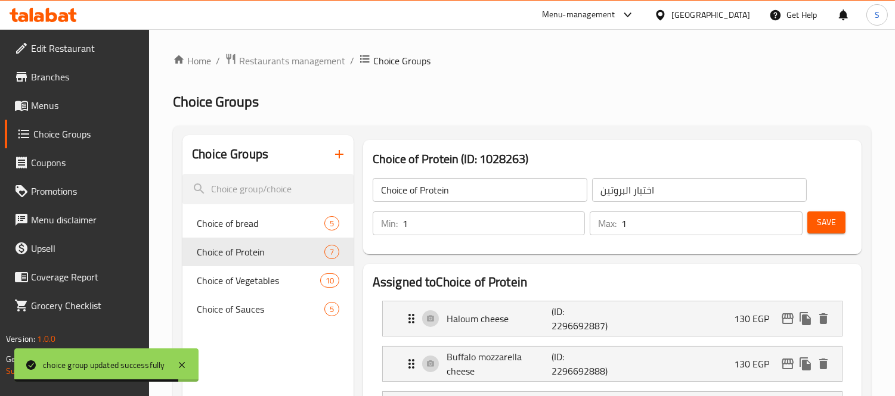
click at [52, 100] on span "Menus" at bounding box center [85, 105] width 109 height 14
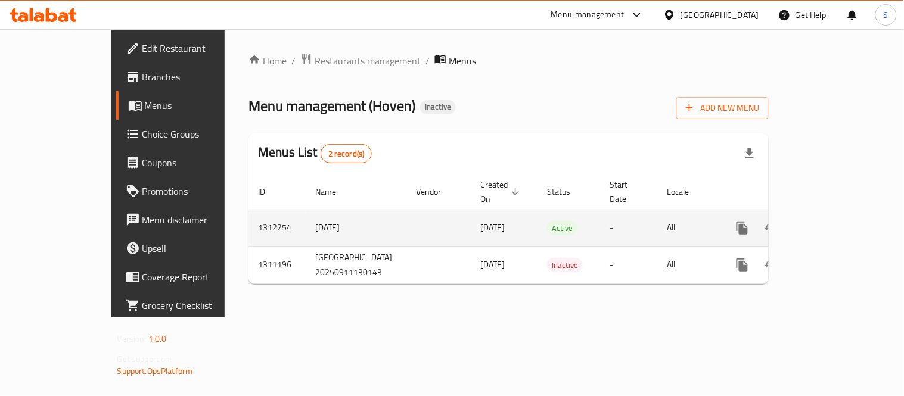
click at [834, 223] on icon "enhanced table" at bounding box center [828, 228] width 11 height 11
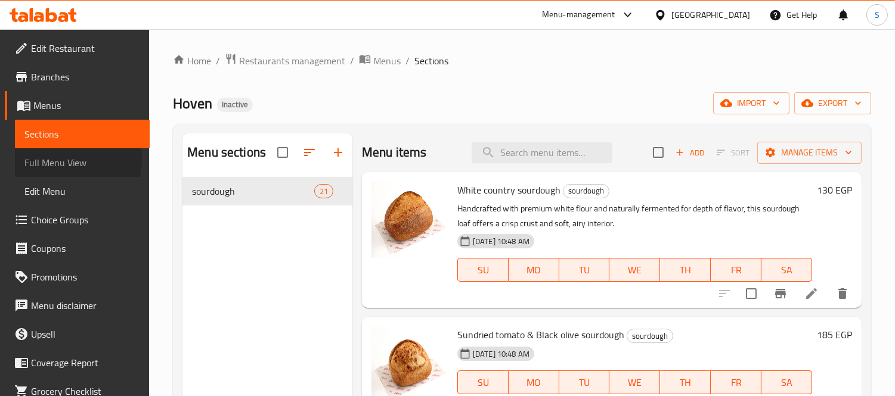
click at [49, 159] on span "Full Menu View" at bounding box center [82, 163] width 116 height 14
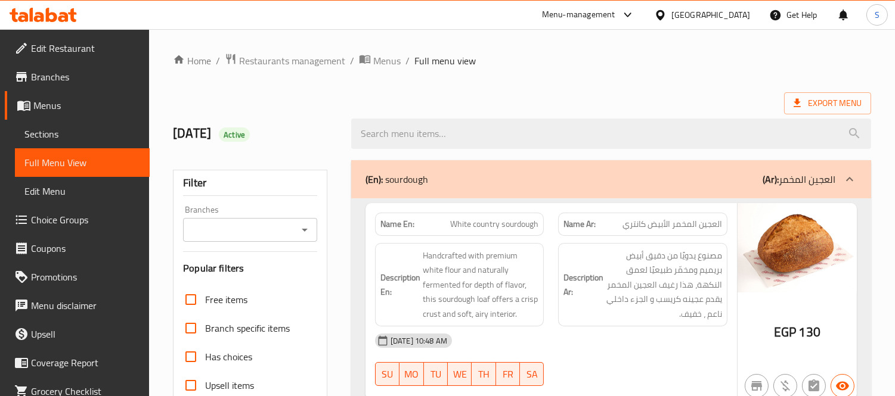
scroll to position [1879, 0]
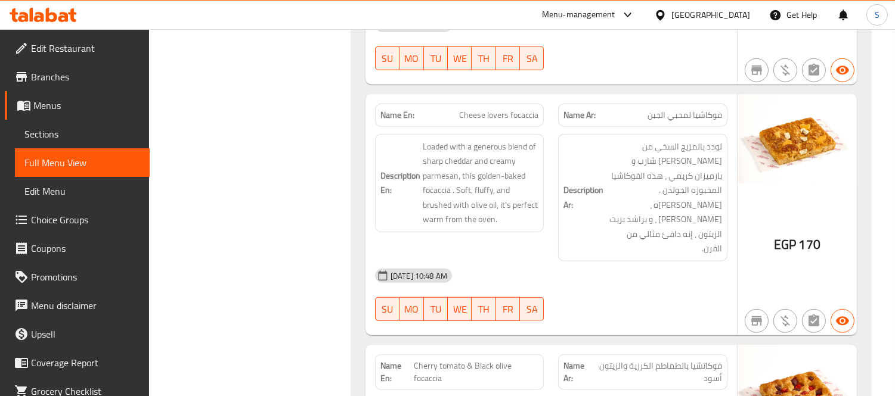
click at [576, 183] on strong "Description Ar:" at bounding box center [583, 197] width 40 height 29
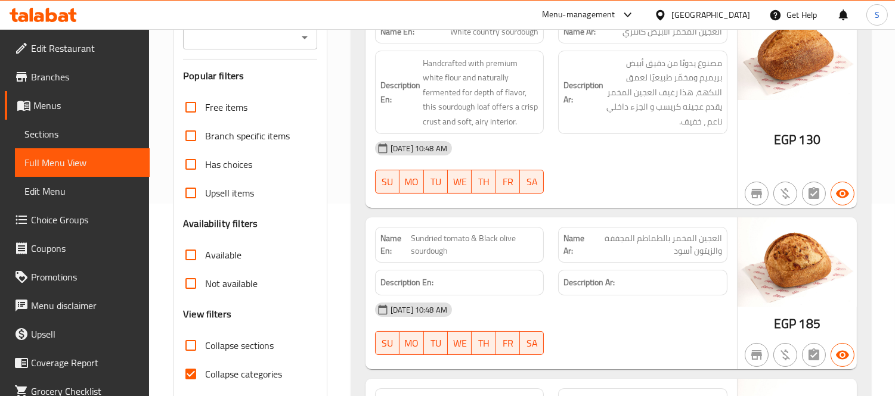
scroll to position [0, 0]
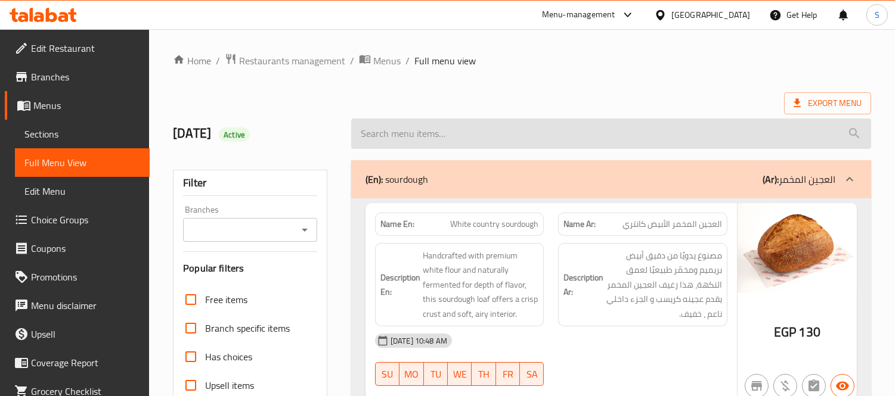
click at [849, 120] on input "search" at bounding box center [611, 134] width 520 height 30
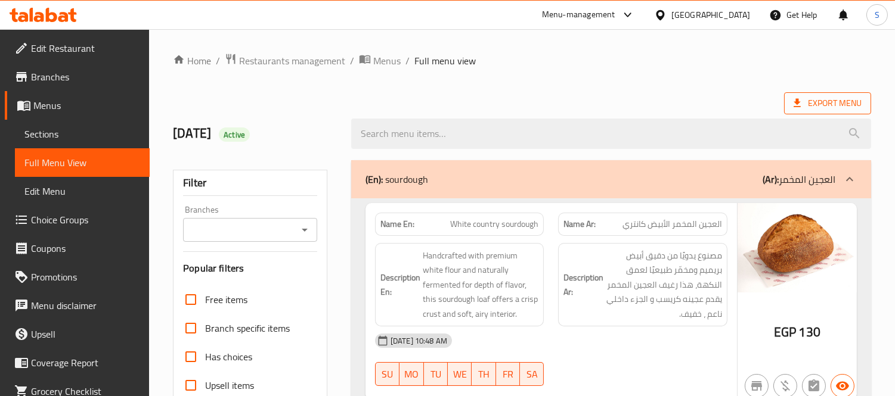
click at [858, 102] on span "Export Menu" at bounding box center [827, 103] width 68 height 15
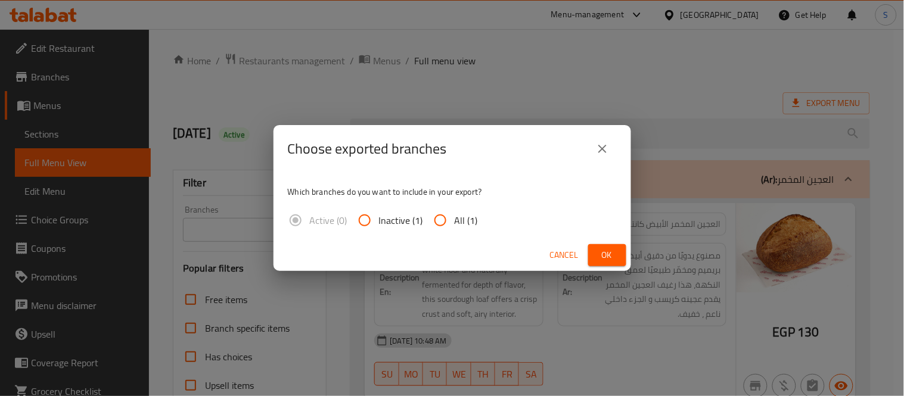
drag, startPoint x: 464, startPoint y: 225, endPoint x: 556, endPoint y: 262, distance: 99.0
click at [463, 227] on span "All (1)" at bounding box center [466, 220] width 23 height 14
click at [455, 227] on input "All (1)" at bounding box center [440, 220] width 29 height 29
radio input "true"
click at [628, 247] on div "Cancel Ok" at bounding box center [453, 256] width 358 height 32
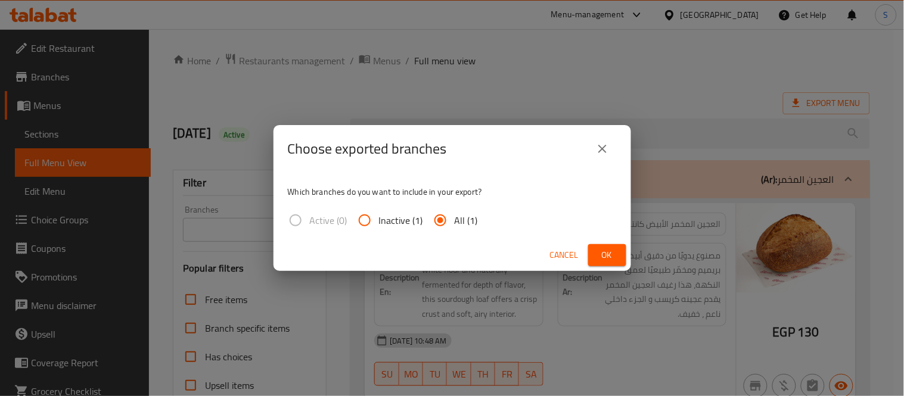
click at [610, 265] on button "Ok" at bounding box center [607, 255] width 38 height 22
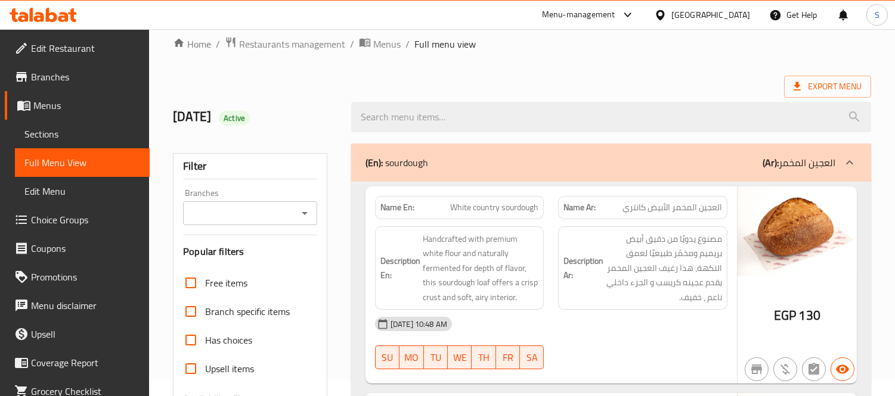
scroll to position [66, 0]
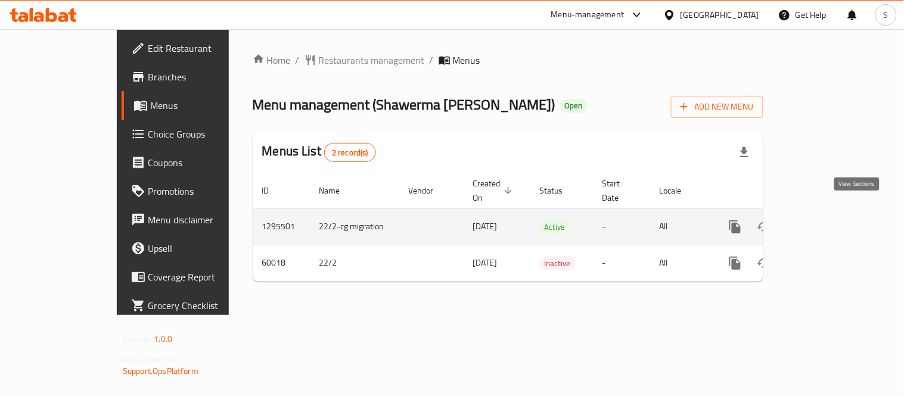
click at [829, 220] on icon "enhanced table" at bounding box center [821, 227] width 14 height 14
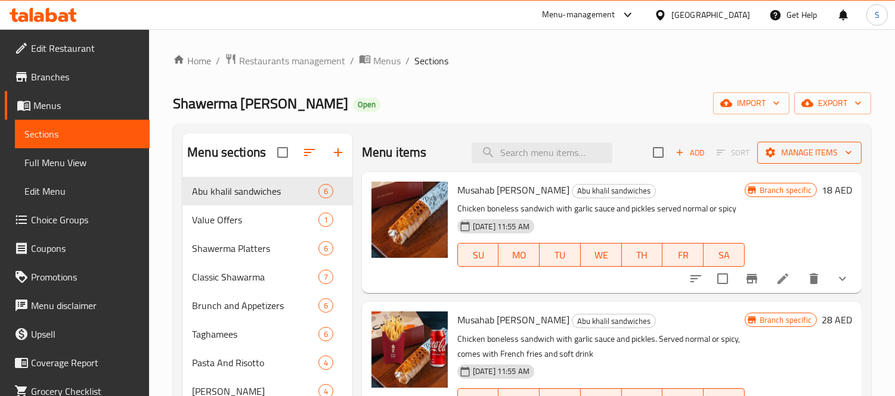
click at [796, 155] on span "Manage items" at bounding box center [809, 152] width 85 height 15
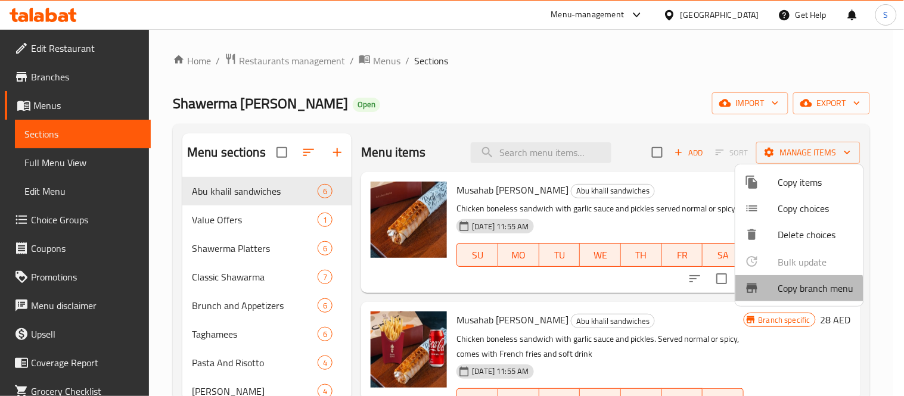
click at [778, 296] on span "Copy branch menu" at bounding box center [816, 288] width 76 height 14
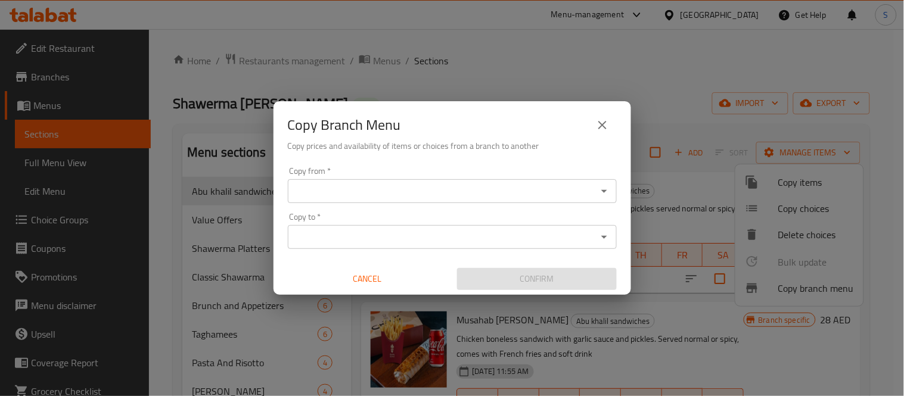
click at [516, 183] on input "Copy from   *" at bounding box center [442, 191] width 302 height 17
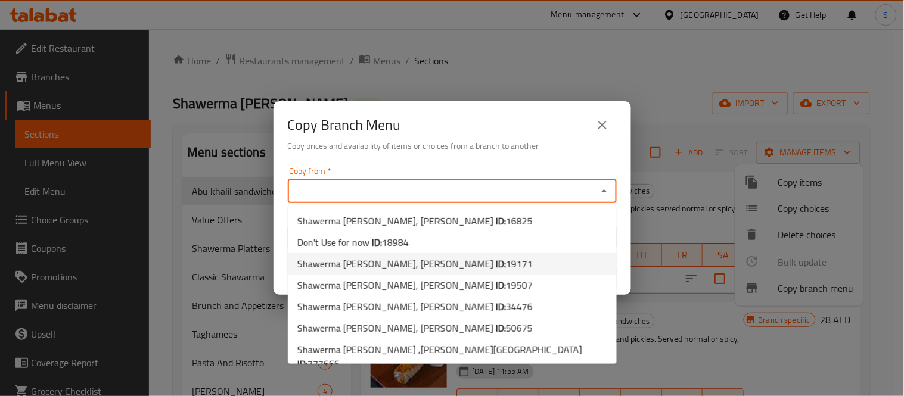
scroll to position [1, 0]
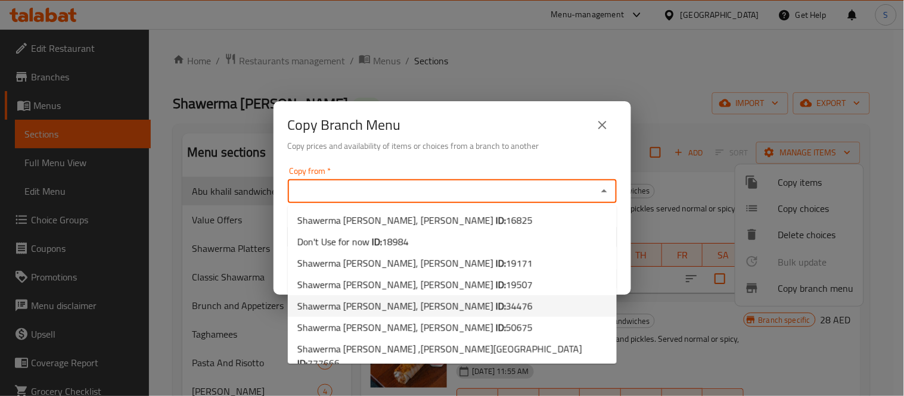
click at [505, 303] on li "Shawerma Doner Basha, Zakher ID: 34476" at bounding box center [452, 306] width 329 height 21
type input "Shawerma Doner Basha, Zakher"
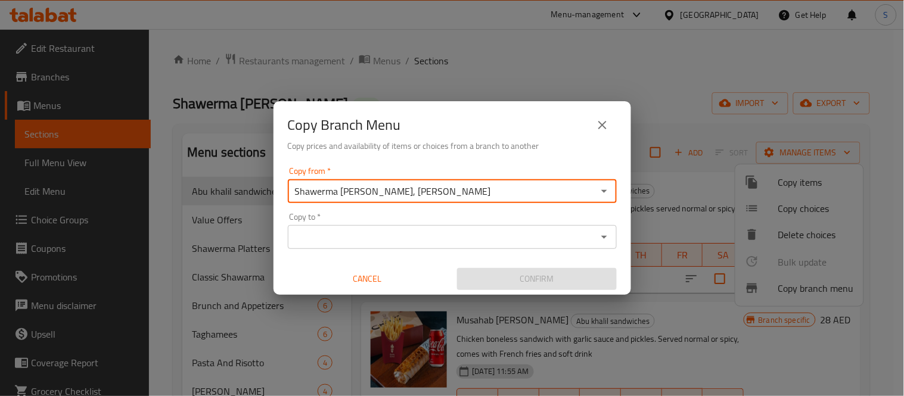
click at [521, 243] on input "Copy to   *" at bounding box center [442, 237] width 302 height 17
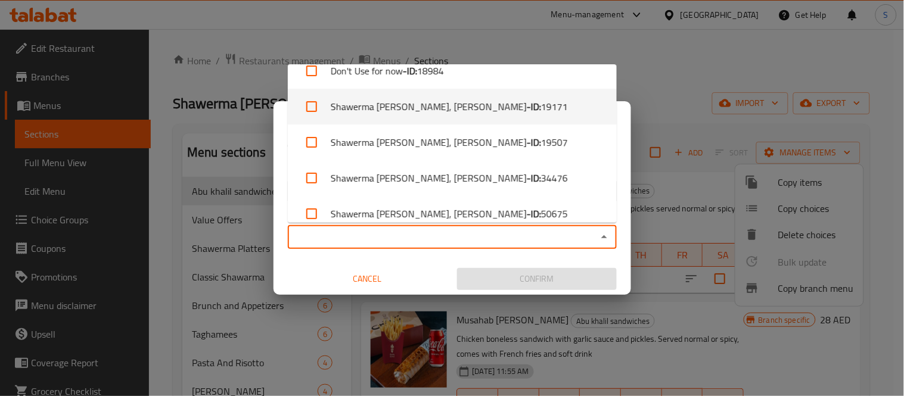
scroll to position [100, 0]
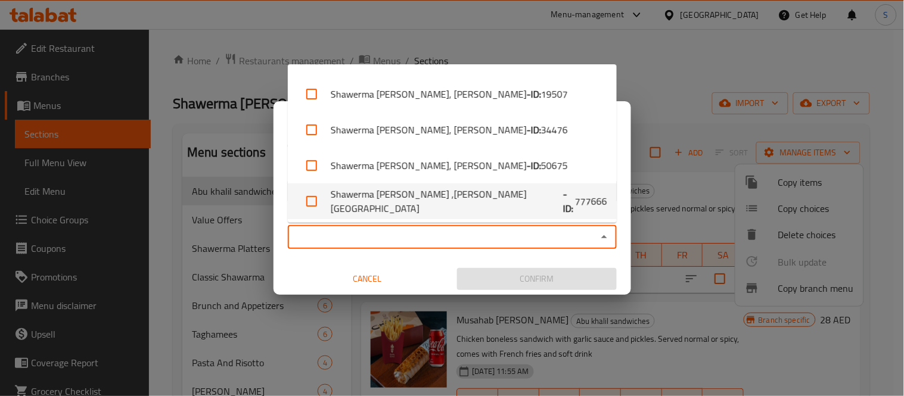
click at [533, 212] on li "Shawerma Doner Basha ,Al Falah City - ID: 777666" at bounding box center [452, 202] width 329 height 36
checkbox input "true"
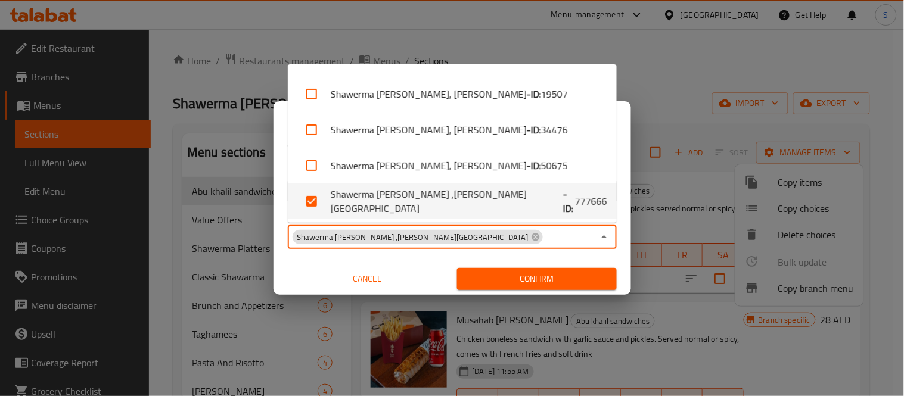
click at [414, 271] on button "Cancel" at bounding box center [368, 279] width 160 height 22
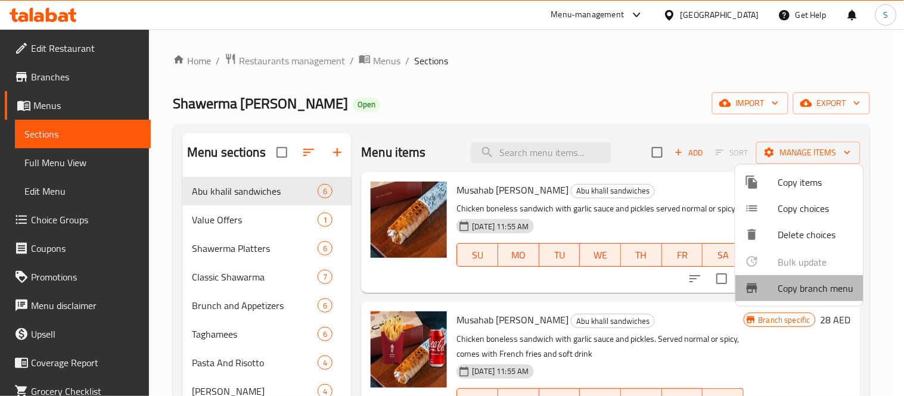
click at [820, 291] on span "Copy branch menu" at bounding box center [816, 288] width 76 height 14
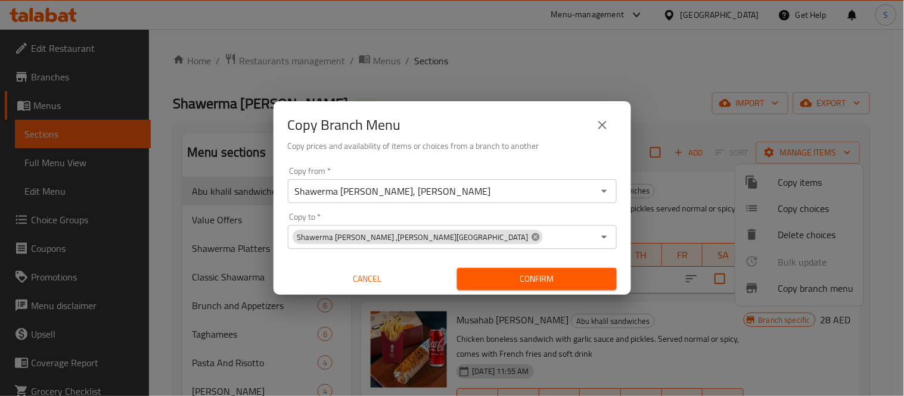
click at [532, 240] on icon at bounding box center [536, 237] width 8 height 8
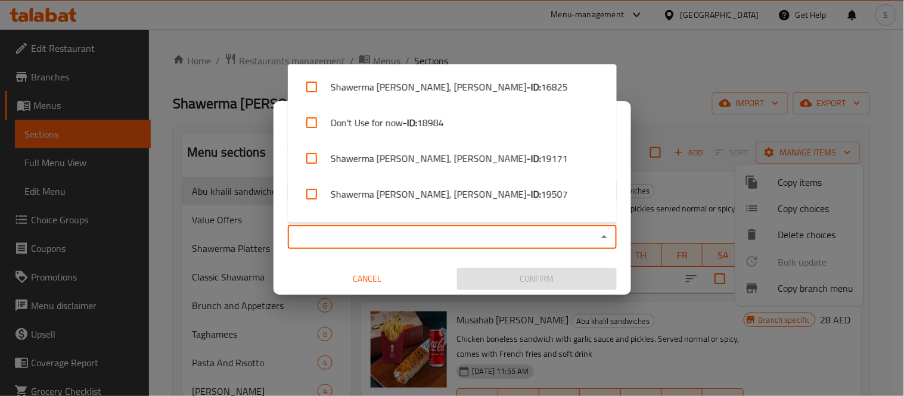
click at [510, 244] on input "Copy to   *" at bounding box center [442, 237] width 302 height 17
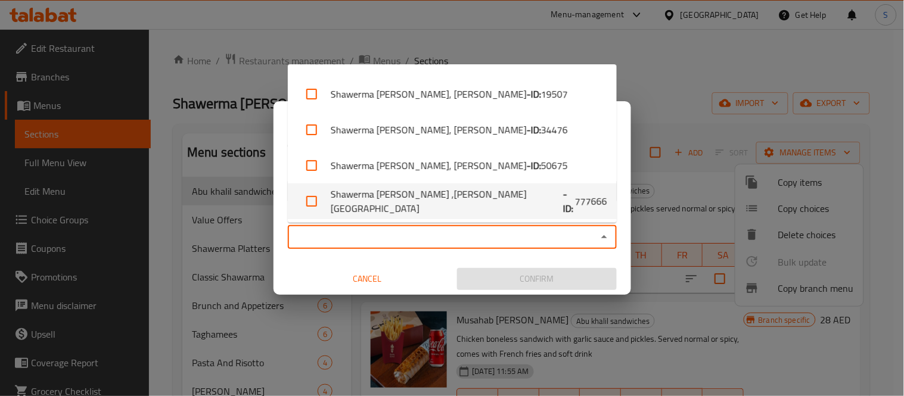
click at [556, 213] on li "Shawerma Doner Basha ,Al Falah City - ID: 777666" at bounding box center [452, 202] width 329 height 36
checkbox input "true"
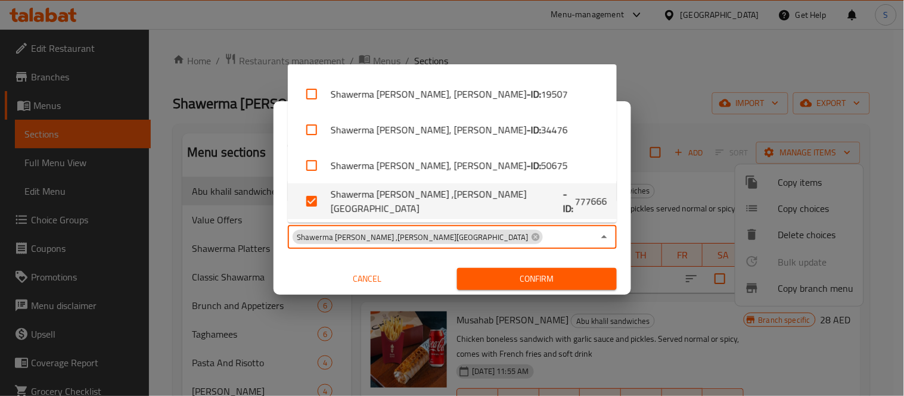
click at [543, 284] on span "Confirm" at bounding box center [537, 279] width 141 height 15
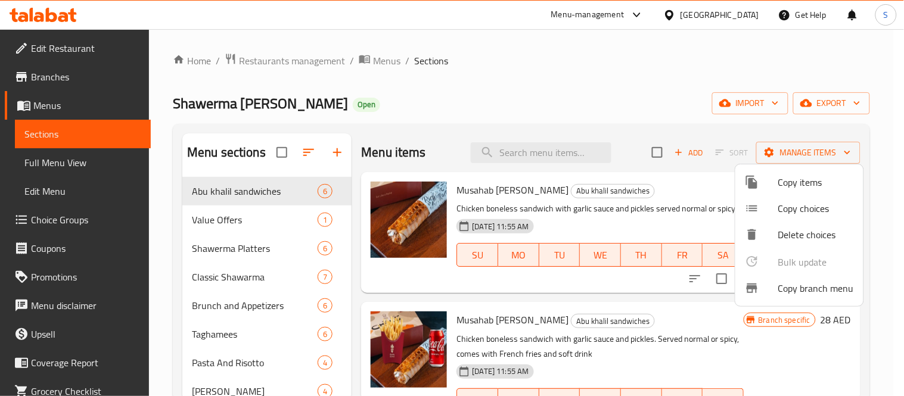
click at [851, 104] on div at bounding box center [452, 198] width 904 height 396
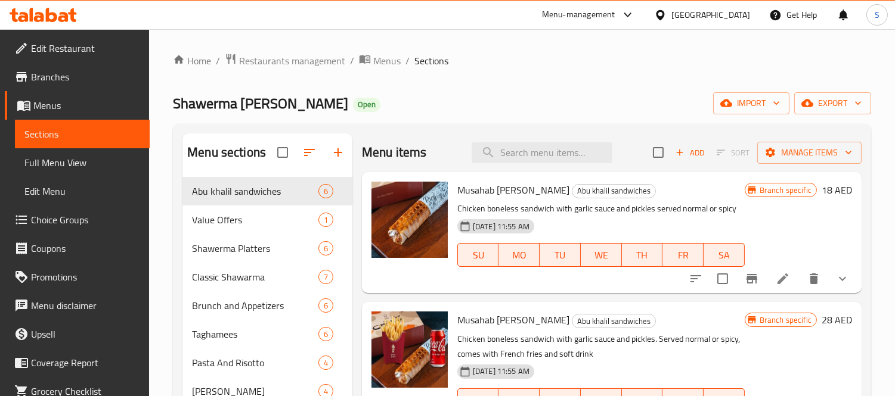
click at [755, 51] on div "Home / Restaurants management / Menus / Sections Shawerma Doner Basha Open impo…" at bounding box center [522, 296] width 746 height 534
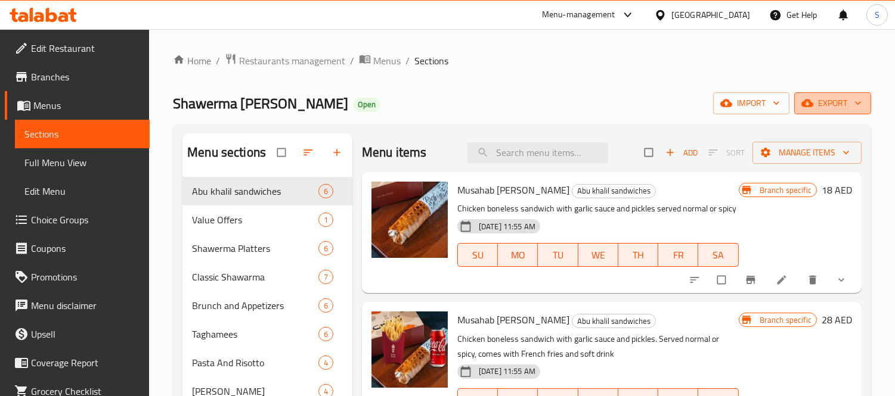
click at [812, 105] on icon "button" at bounding box center [807, 104] width 12 height 8
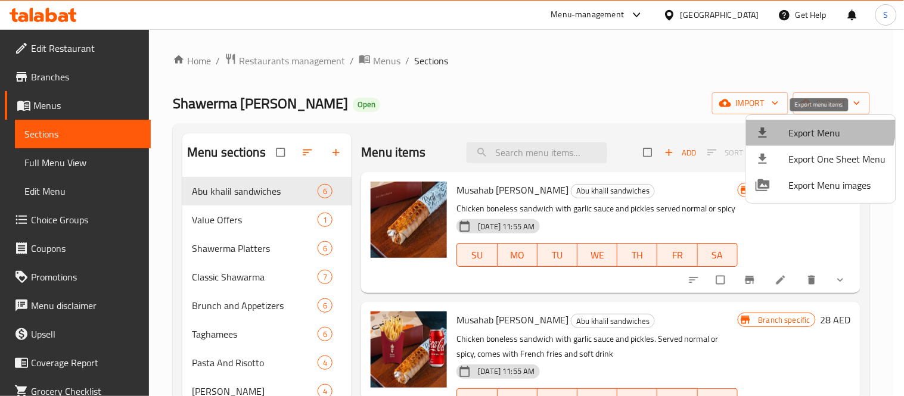
click at [793, 121] on li "Export Menu" at bounding box center [821, 133] width 150 height 26
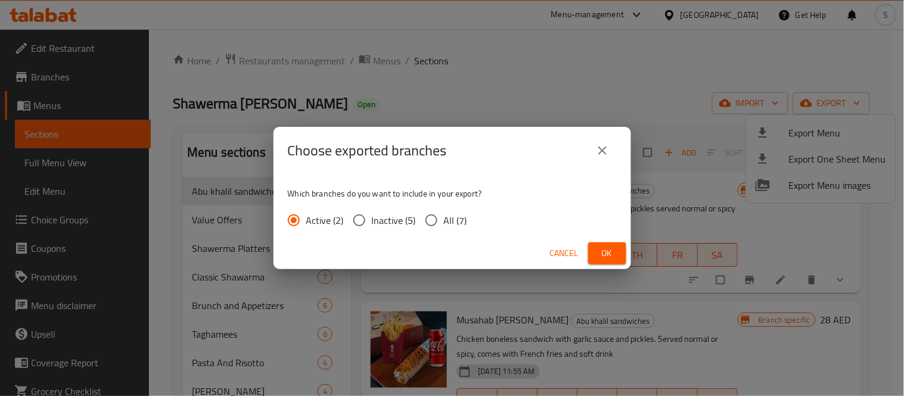
click at [451, 219] on span "All (7)" at bounding box center [455, 220] width 23 height 14
click at [444, 219] on input "All (7)" at bounding box center [431, 220] width 25 height 25
radio input "true"
click at [606, 250] on span "Ok" at bounding box center [607, 253] width 19 height 15
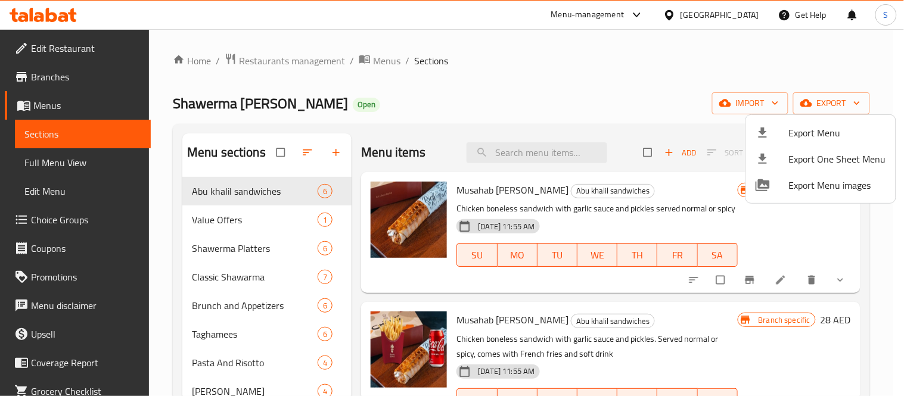
drag, startPoint x: 69, startPoint y: 70, endPoint x: 58, endPoint y: 73, distance: 10.6
click at [69, 70] on div at bounding box center [452, 198] width 904 height 396
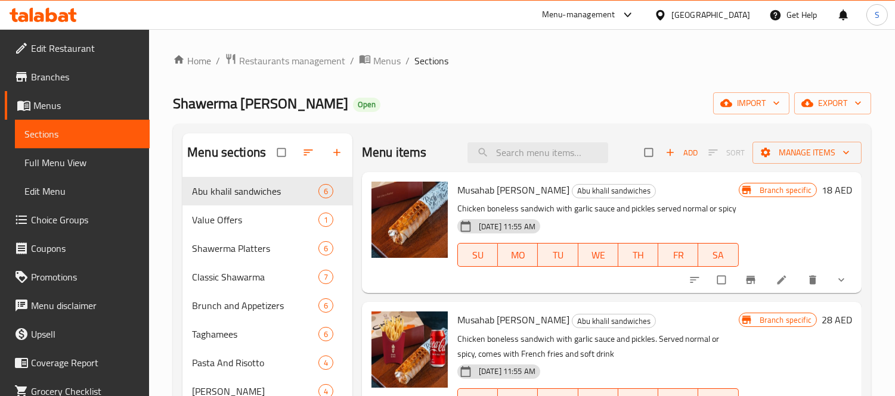
click at [52, 75] on span "Branches" at bounding box center [85, 77] width 109 height 14
